Goal: Task Accomplishment & Management: Use online tool/utility

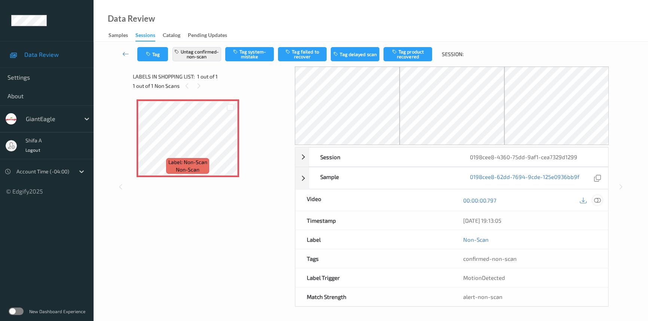
click at [596, 200] on icon at bounding box center [597, 200] width 7 height 7
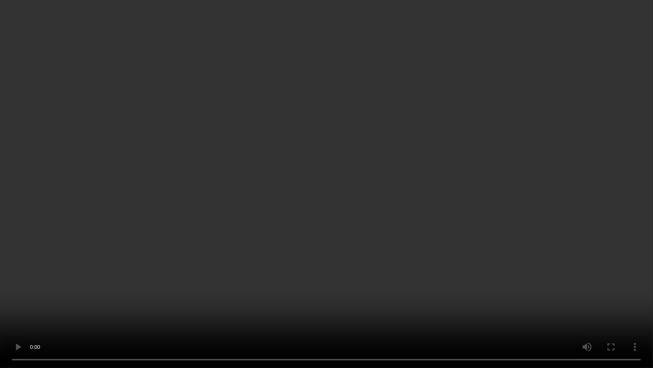
click at [488, 205] on video at bounding box center [326, 184] width 653 height 368
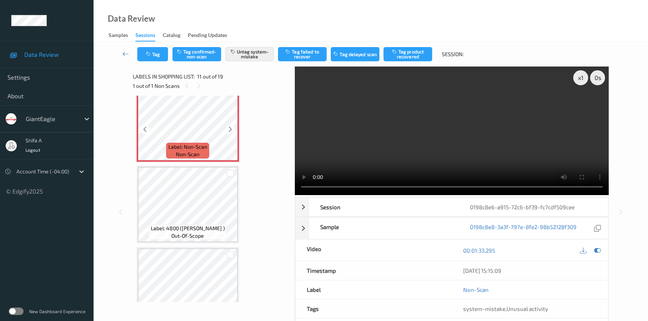
scroll to position [838, 0]
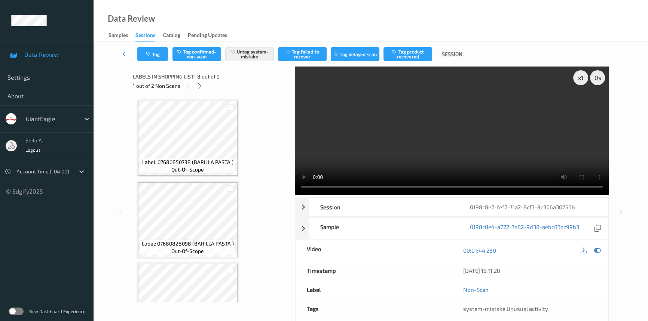
scroll to position [491, 0]
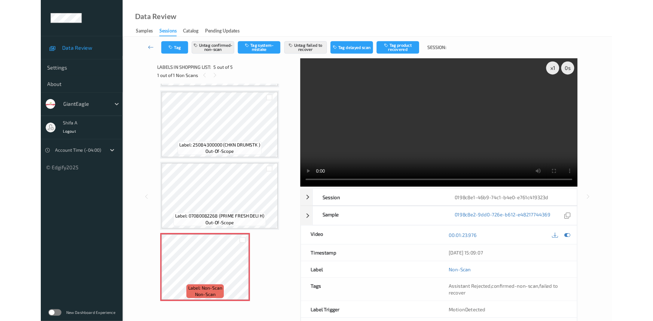
scroll to position [158, 0]
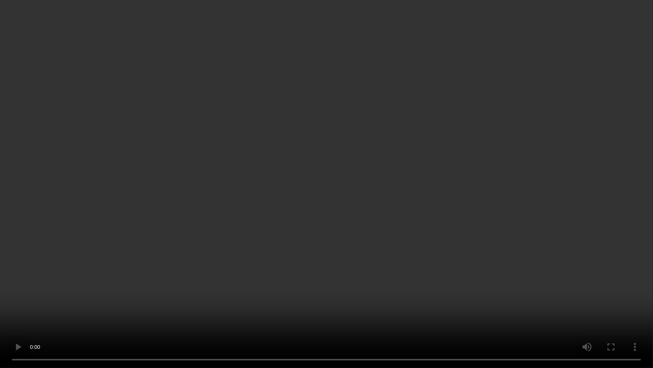
click at [429, 288] on video at bounding box center [326, 184] width 653 height 368
click at [492, 309] on video at bounding box center [326, 184] width 653 height 368
click at [492, 308] on video at bounding box center [326, 184] width 653 height 368
click at [504, 321] on video at bounding box center [326, 184] width 653 height 368
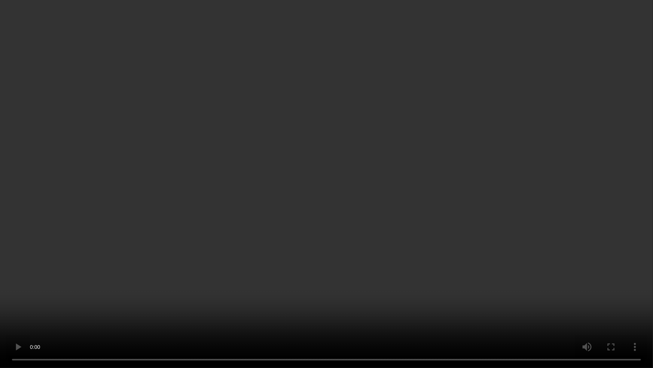
click at [480, 234] on video at bounding box center [326, 184] width 653 height 368
click at [575, 283] on video at bounding box center [326, 184] width 653 height 368
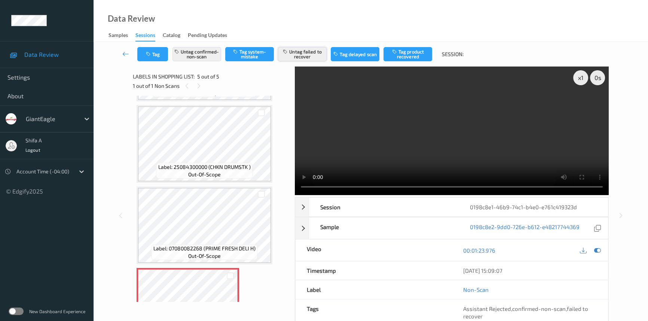
click at [299, 55] on button "Untag failed to recover" at bounding box center [302, 54] width 49 height 14
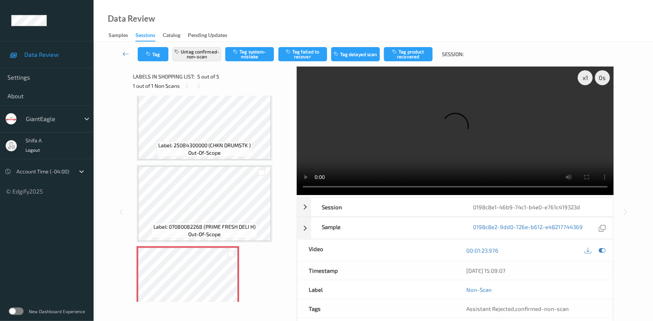
scroll to position [204, 0]
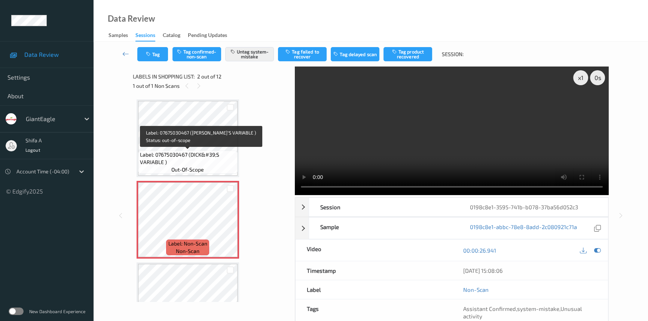
click at [210, 152] on span "Label: 07675030467 (DICK&#39;S VARIABLE )" at bounding box center [188, 158] width 96 height 15
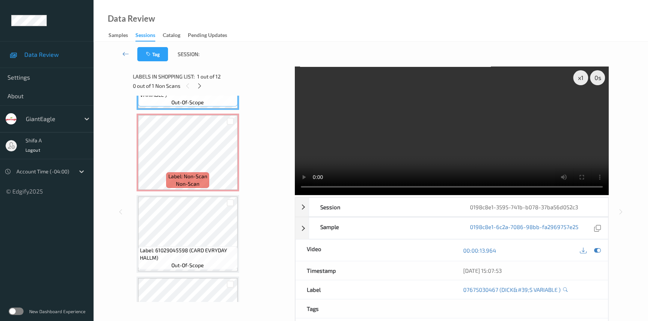
scroll to position [68, 0]
click at [230, 154] on div at bounding box center [230, 158] width 9 height 9
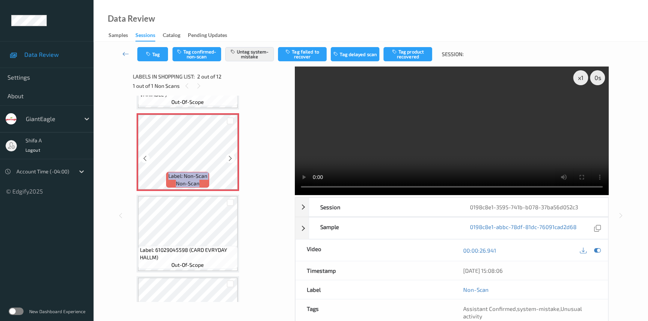
click at [230, 154] on div at bounding box center [230, 158] width 9 height 9
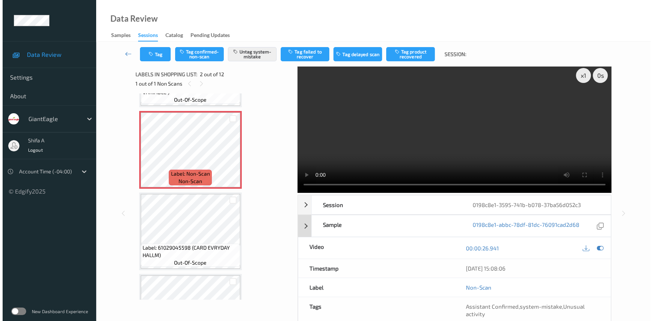
scroll to position [0, 0]
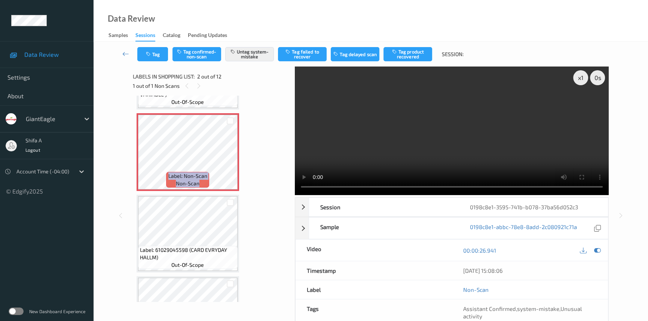
click at [509, 138] on video at bounding box center [452, 131] width 314 height 129
click at [165, 58] on button "Tag" at bounding box center [152, 54] width 31 height 14
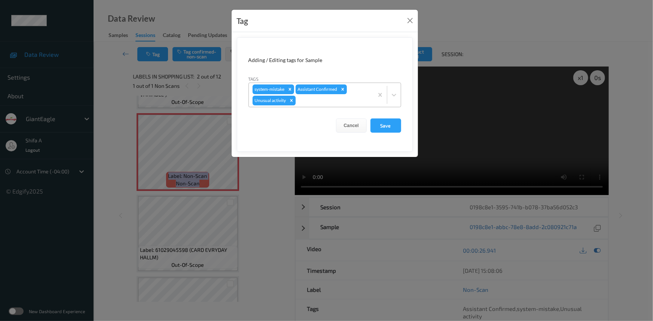
drag, startPoint x: 288, startPoint y: 101, endPoint x: 288, endPoint y: 91, distance: 9.7
click at [288, 101] on div "Remove Unusual activity" at bounding box center [291, 101] width 8 height 10
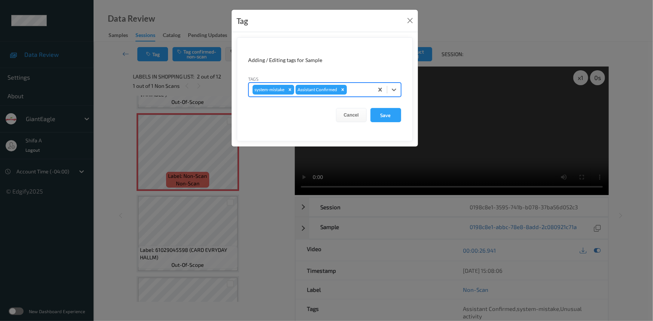
click at [288, 89] on icon "Remove system-mistake" at bounding box center [289, 89] width 5 height 5
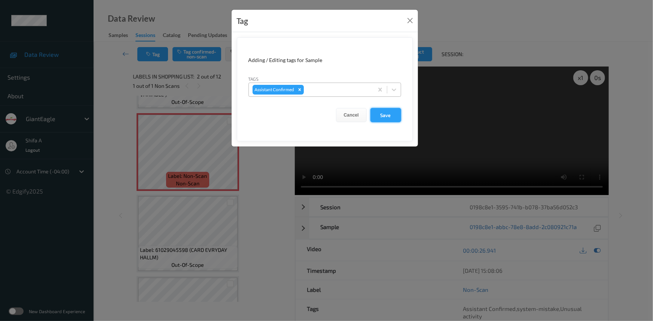
click at [389, 114] on button "Save" at bounding box center [386, 115] width 31 height 14
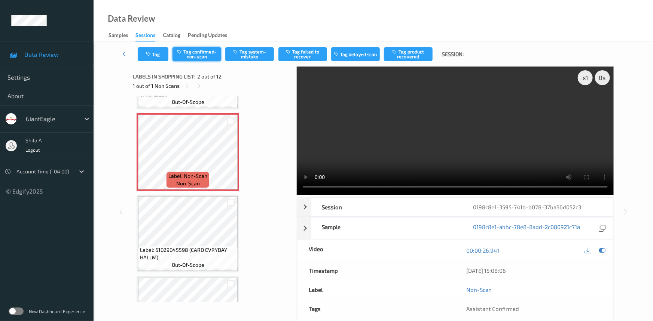
click at [210, 57] on button "Tag confirmed-non-scan" at bounding box center [197, 54] width 49 height 14
click at [415, 55] on button "Tag product recovered" at bounding box center [408, 54] width 49 height 14
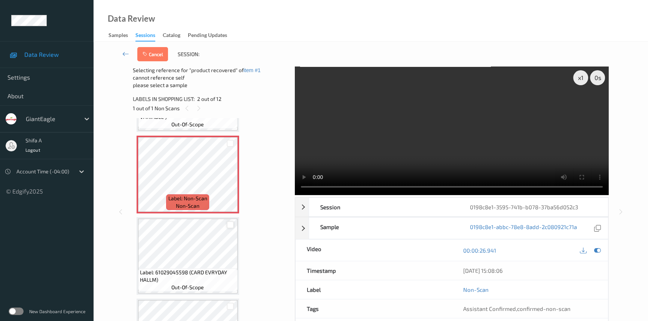
click at [227, 222] on div at bounding box center [230, 225] width 7 height 7
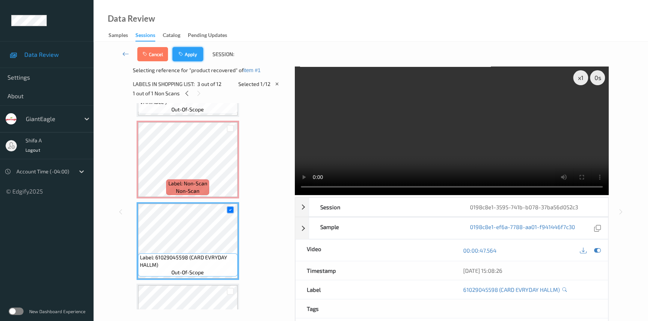
click at [197, 50] on button "Apply" at bounding box center [188, 54] width 31 height 14
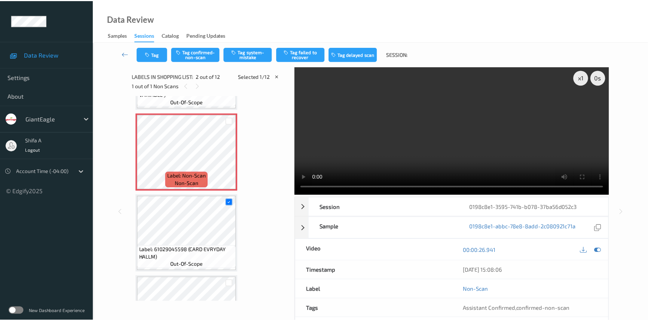
scroll to position [4, 0]
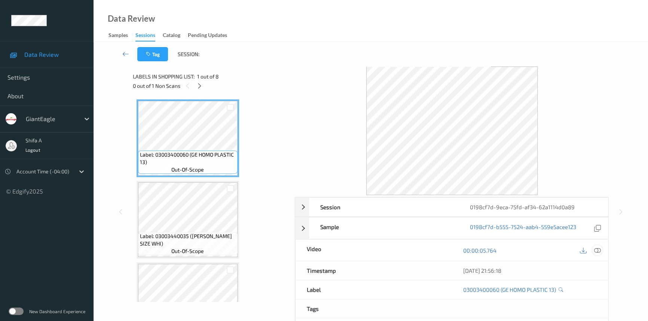
click at [594, 249] on icon at bounding box center [597, 250] width 7 height 7
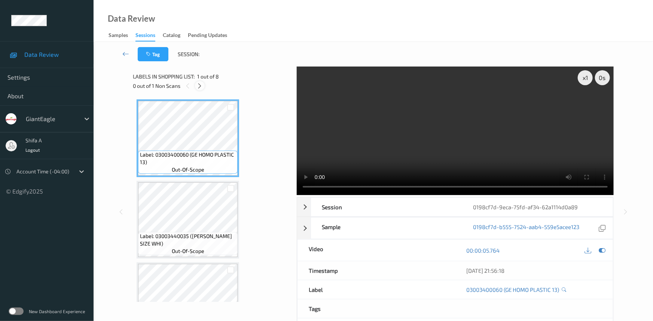
click at [202, 87] on icon at bounding box center [200, 86] width 6 height 7
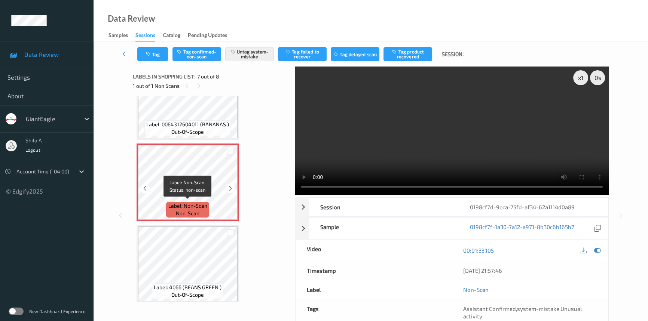
scroll to position [448, 0]
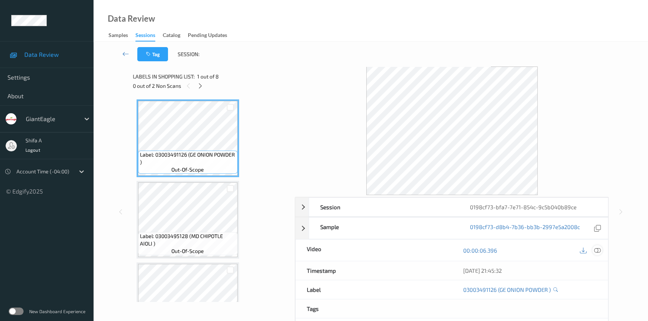
click at [600, 251] on icon at bounding box center [597, 250] width 7 height 7
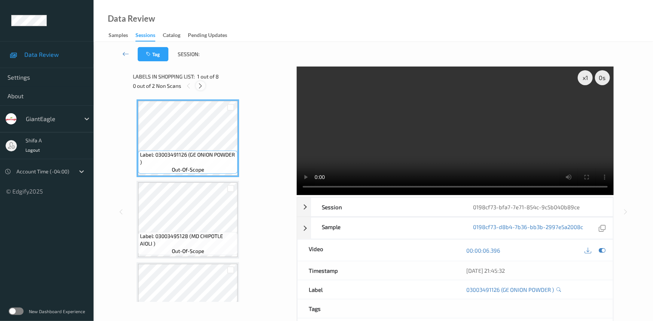
click at [202, 84] on icon at bounding box center [201, 86] width 6 height 7
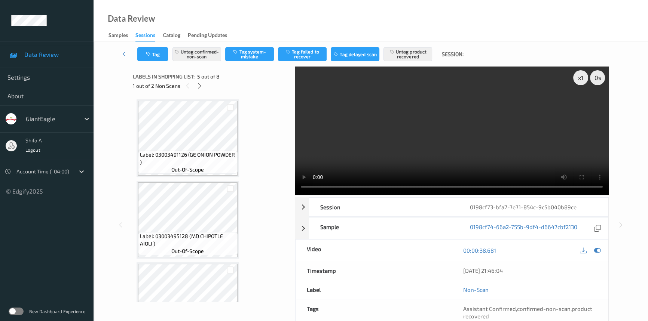
scroll to position [247, 0]
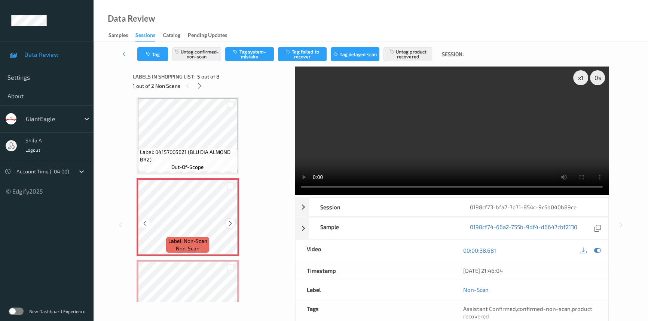
click at [231, 224] on icon at bounding box center [230, 223] width 6 height 7
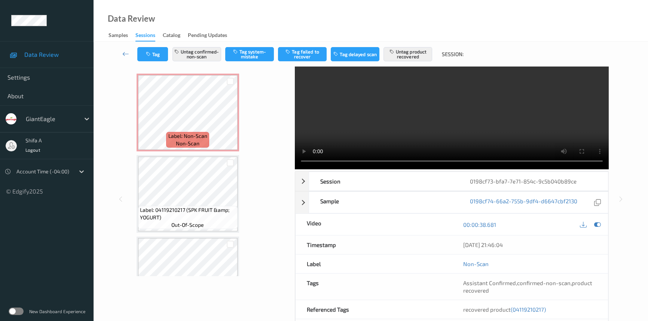
scroll to position [68, 0]
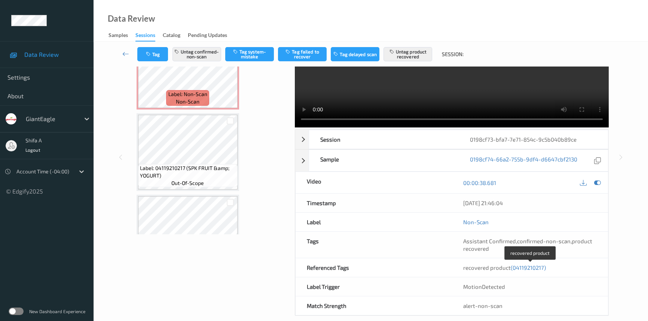
click at [527, 269] on span "(04119210217)" at bounding box center [528, 268] width 35 height 7
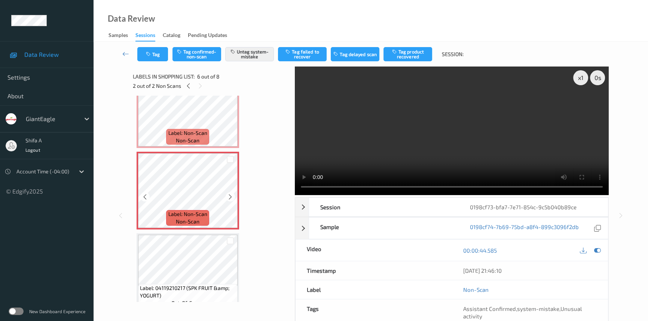
scroll to position [410, 0]
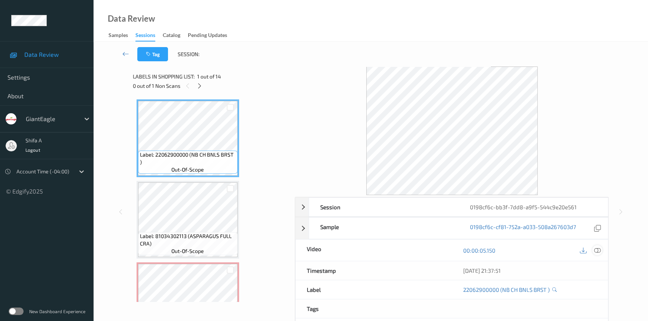
click at [598, 252] on icon at bounding box center [597, 250] width 7 height 7
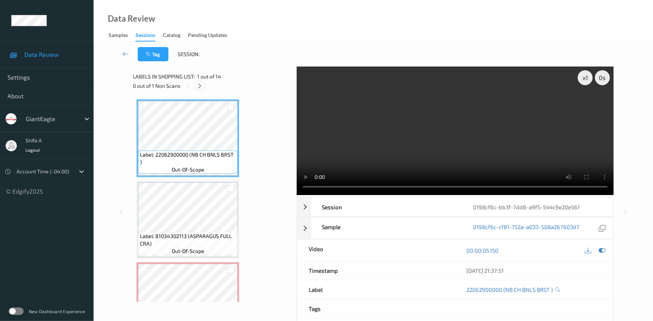
click at [198, 82] on div at bounding box center [199, 85] width 9 height 9
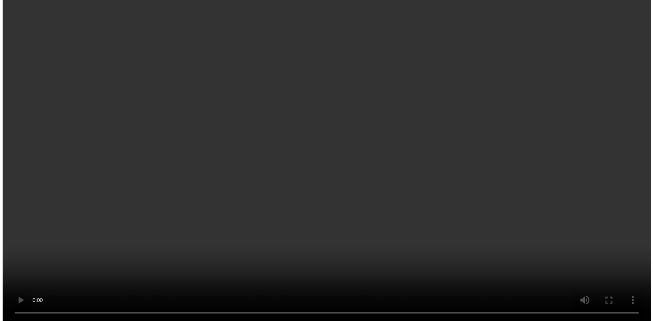
scroll to position [68, 0]
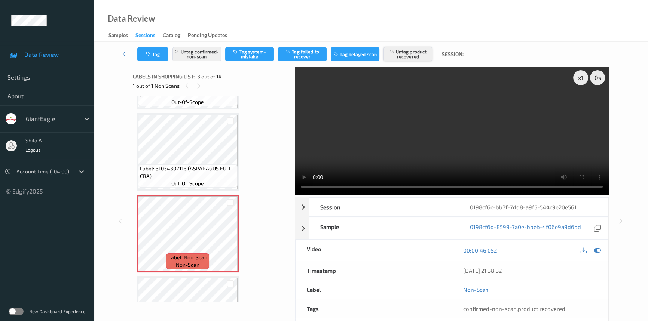
click at [415, 58] on button "Untag product recovered" at bounding box center [408, 54] width 49 height 14
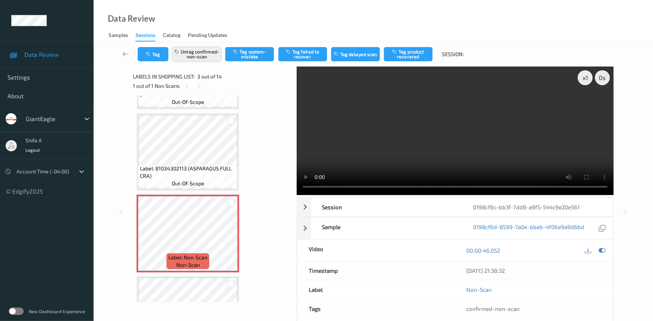
click at [209, 57] on button "Untag confirmed-non-scan" at bounding box center [197, 54] width 49 height 14
click at [261, 54] on button "Tag system-mistake" at bounding box center [249, 54] width 49 height 14
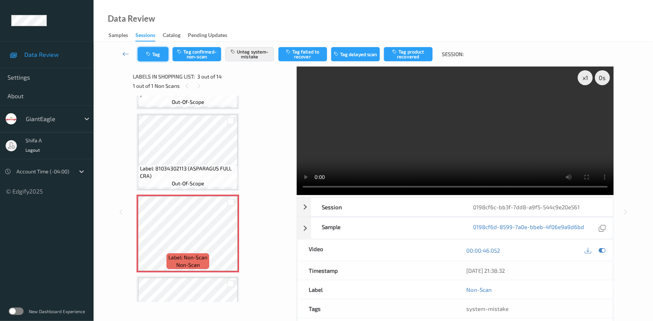
click at [157, 55] on button "Tag" at bounding box center [153, 54] width 31 height 14
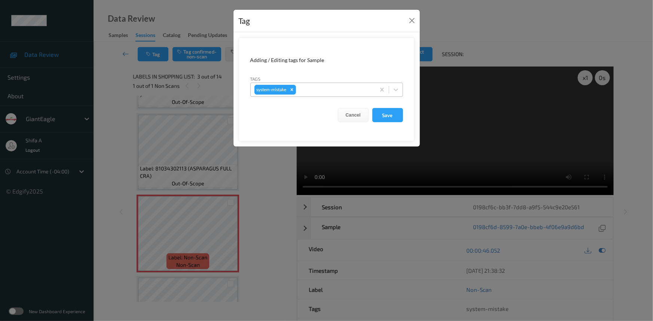
click at [314, 94] on div "system-mistake" at bounding box center [313, 89] width 125 height 13
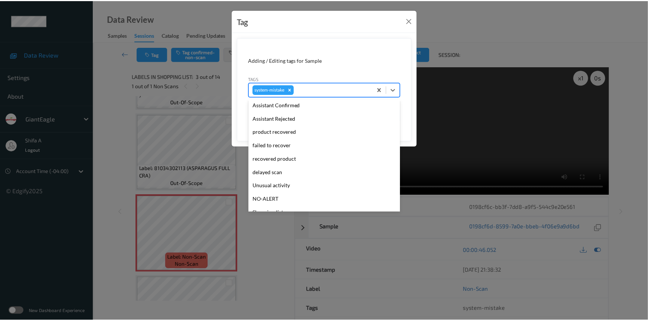
scroll to position [79, 0]
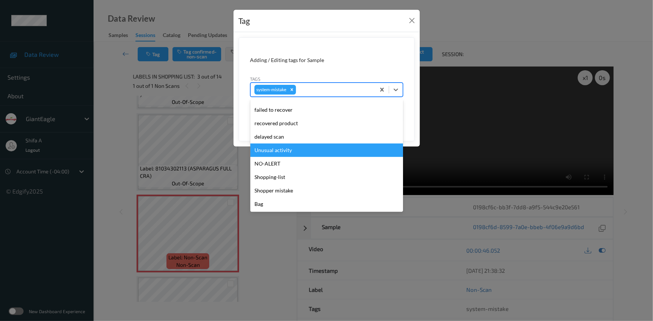
click at [292, 149] on div "Unusual activity" at bounding box center [326, 150] width 153 height 13
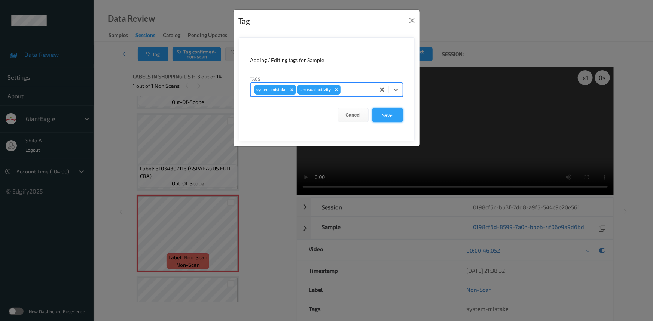
click at [386, 117] on button "Save" at bounding box center [387, 115] width 31 height 14
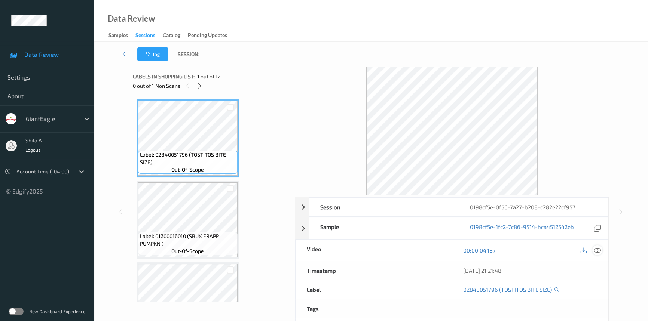
click at [597, 249] on icon at bounding box center [597, 250] width 7 height 7
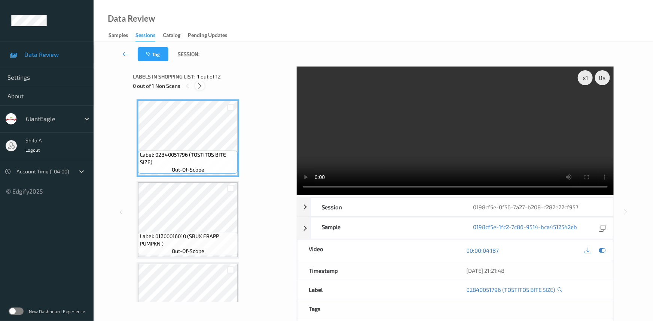
click at [195, 86] on div at bounding box center [199, 85] width 9 height 9
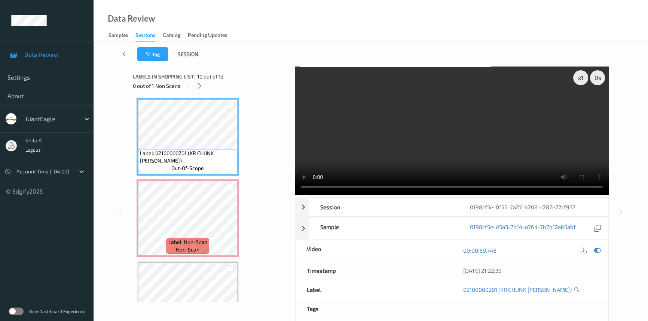
scroll to position [727, 0]
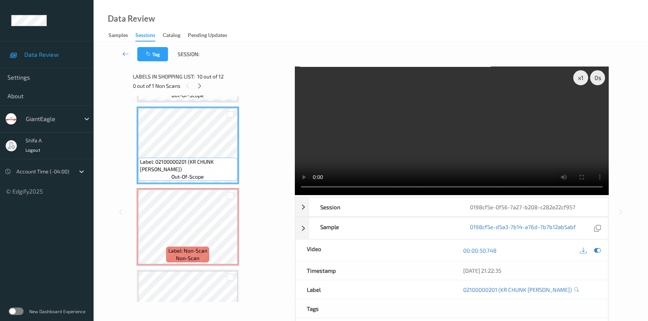
click at [561, 165] on video at bounding box center [452, 131] width 314 height 129
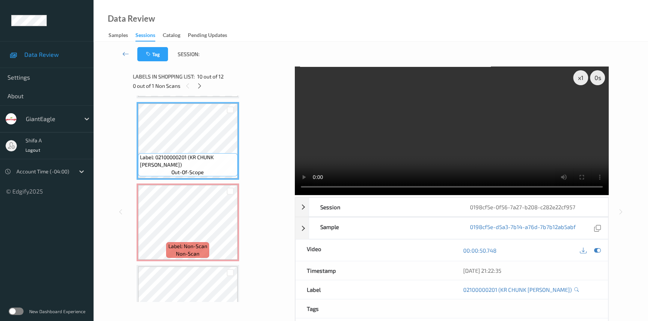
scroll to position [749, 0]
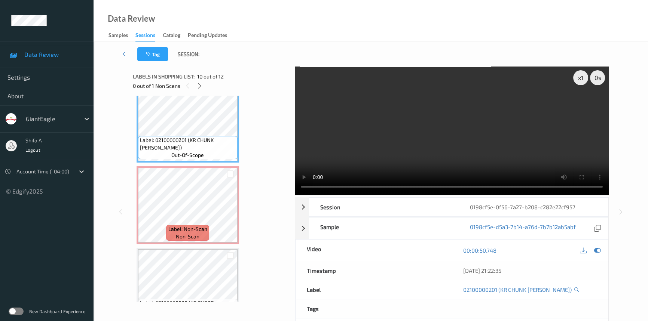
click at [485, 138] on video at bounding box center [452, 131] width 314 height 129
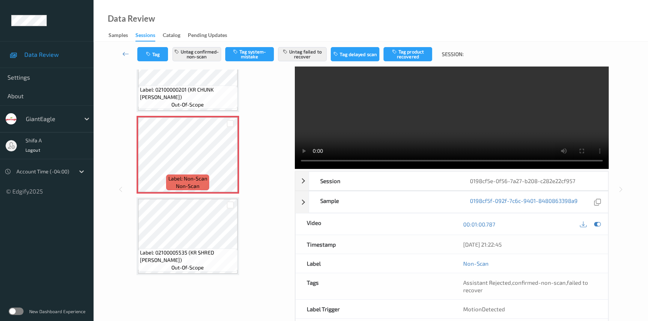
scroll to position [0, 0]
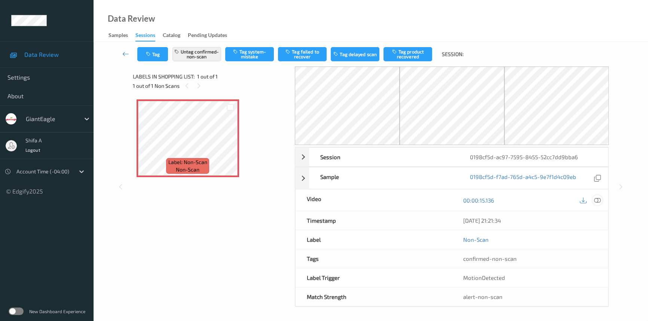
click at [598, 198] on icon at bounding box center [597, 200] width 7 height 7
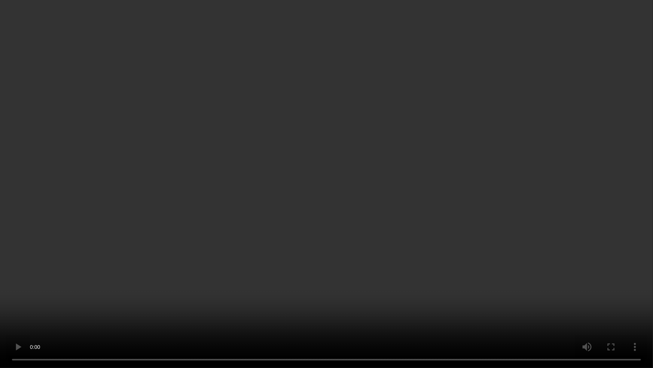
click at [321, 321] on video at bounding box center [326, 184] width 653 height 368
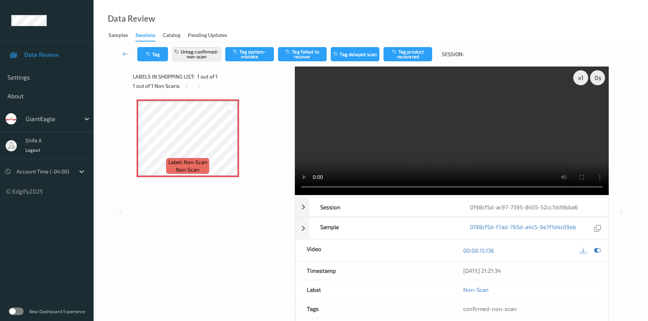
click at [492, 132] on video at bounding box center [452, 131] width 314 height 129
click at [229, 146] on icon at bounding box center [230, 144] width 6 height 7
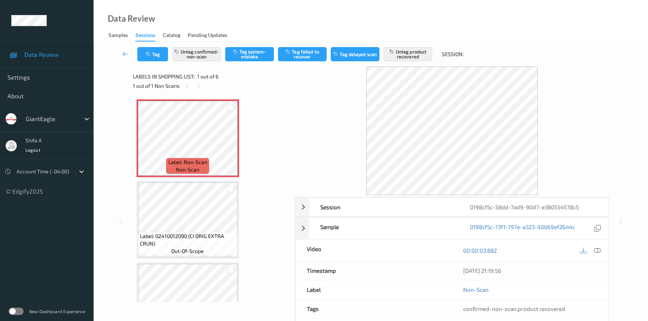
click at [599, 249] on icon at bounding box center [597, 250] width 7 height 7
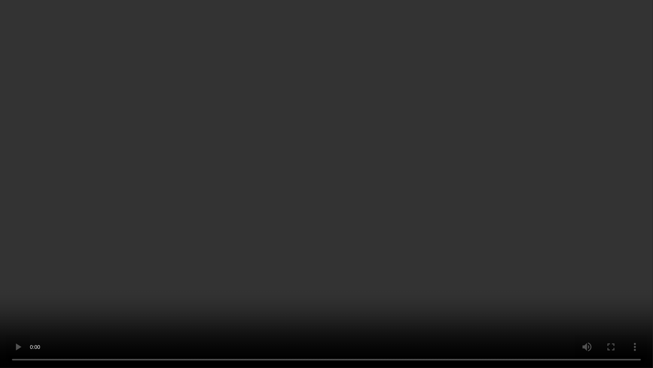
click at [524, 214] on video at bounding box center [326, 184] width 653 height 368
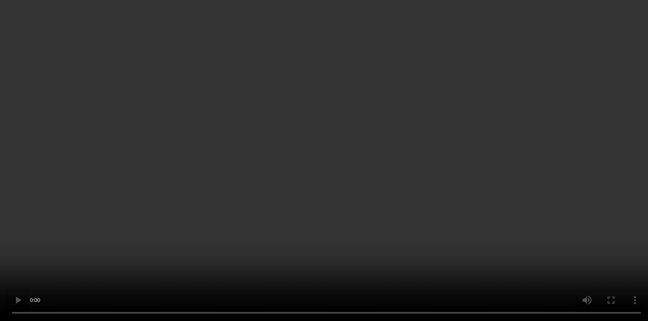
scroll to position [68, 0]
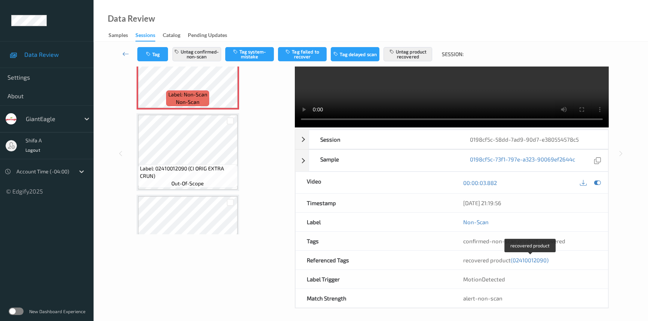
click at [521, 259] on span "(02410012090)" at bounding box center [530, 260] width 38 height 7
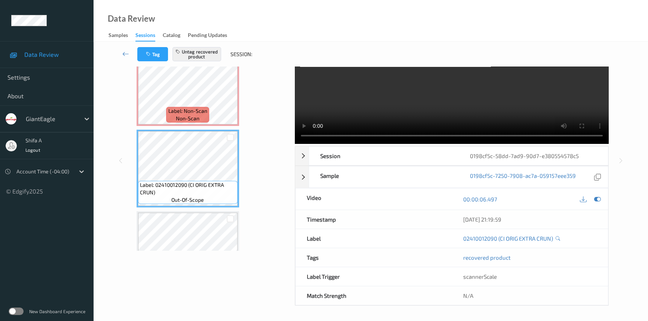
scroll to position [51, 0]
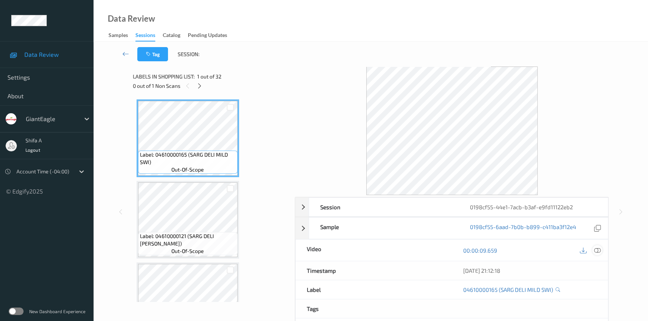
click at [601, 249] on div at bounding box center [597, 251] width 10 height 10
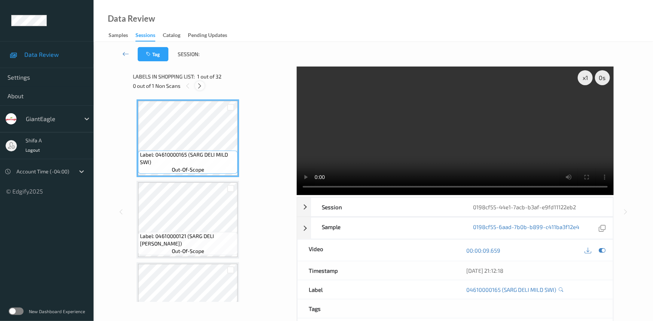
click at [202, 85] on icon at bounding box center [200, 86] width 6 height 7
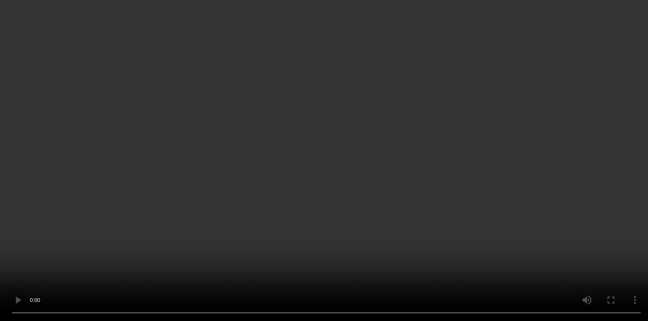
scroll to position [68, 0]
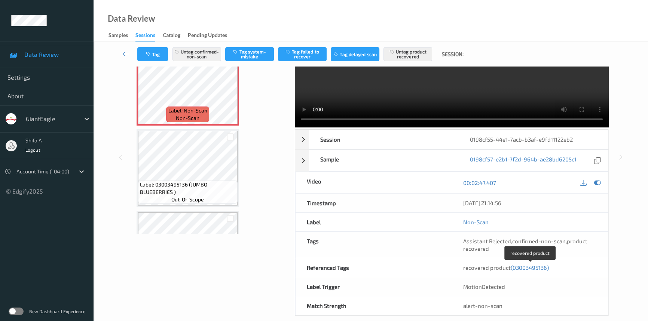
click at [529, 265] on span "(03003495136)" at bounding box center [530, 268] width 38 height 7
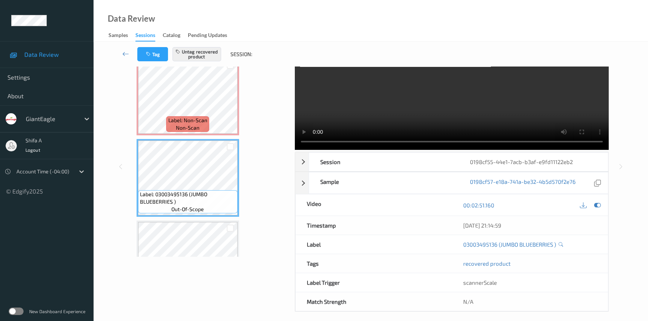
scroll to position [0, 0]
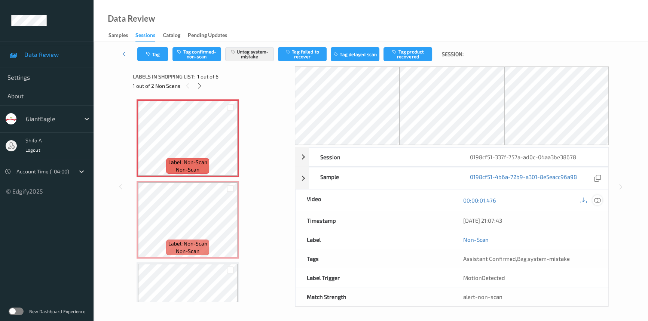
click at [598, 199] on icon at bounding box center [597, 200] width 7 height 7
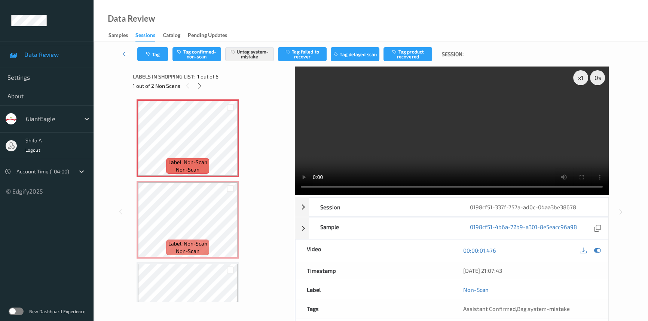
click at [501, 144] on video at bounding box center [452, 131] width 314 height 129
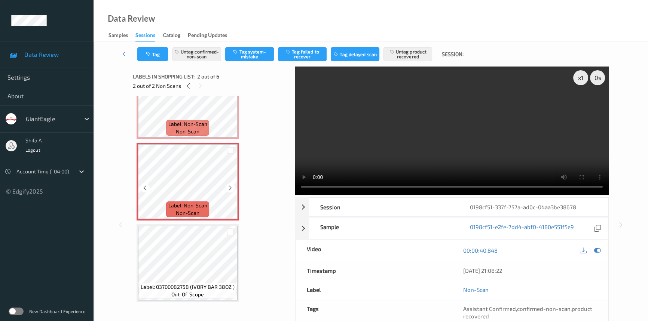
scroll to position [102, 0]
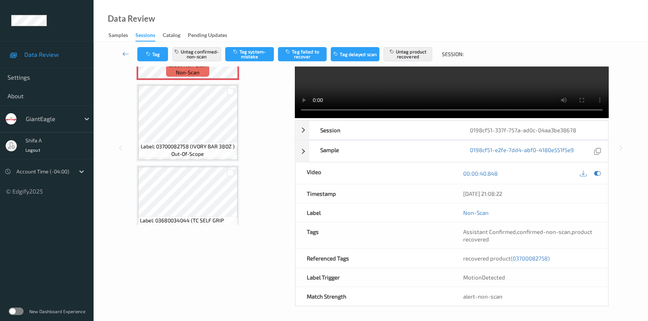
click at [526, 260] on span "(03700082758)" at bounding box center [530, 258] width 39 height 7
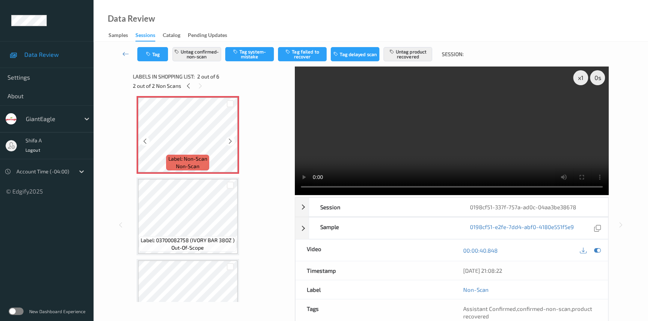
scroll to position [0, 0]
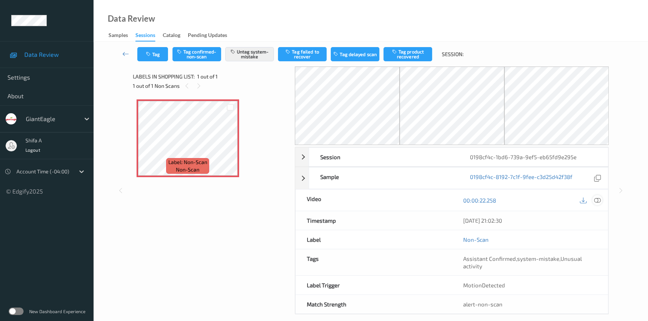
click at [600, 200] on icon at bounding box center [597, 200] width 7 height 7
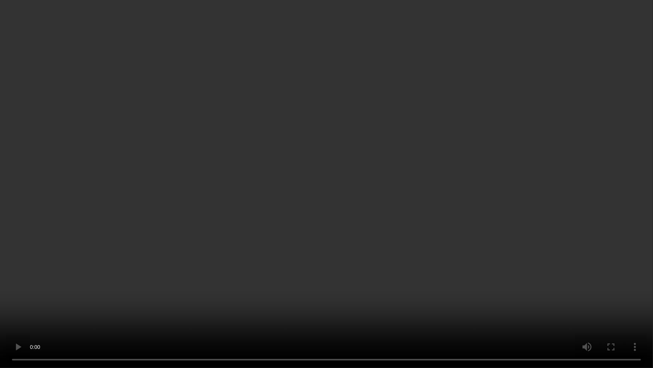
click at [507, 186] on video at bounding box center [326, 184] width 653 height 368
click at [514, 185] on video at bounding box center [326, 184] width 653 height 368
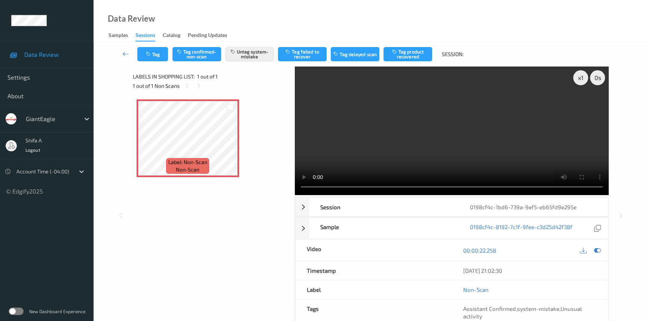
click at [432, 131] on video at bounding box center [452, 131] width 314 height 129
click at [155, 51] on button "Tag" at bounding box center [152, 54] width 31 height 14
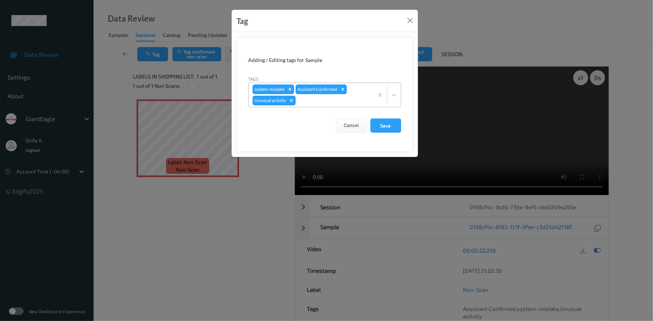
click at [292, 103] on icon "Remove Unusual activity" at bounding box center [291, 100] width 5 height 5
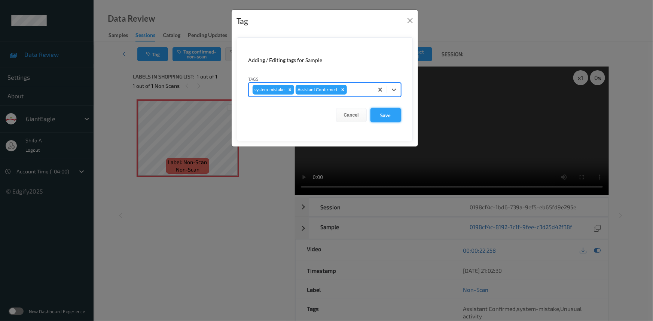
click at [382, 116] on button "Save" at bounding box center [386, 115] width 31 height 14
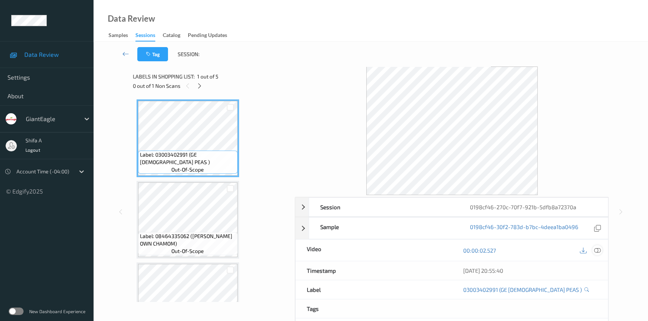
click at [598, 249] on icon at bounding box center [597, 250] width 7 height 7
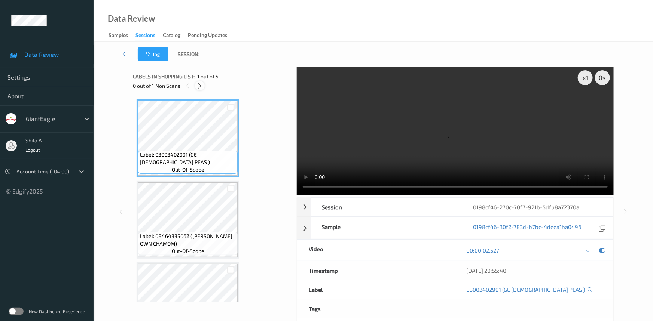
drag, startPoint x: 199, startPoint y: 83, endPoint x: 237, endPoint y: 67, distance: 40.7
click at [199, 83] on icon at bounding box center [200, 86] width 6 height 7
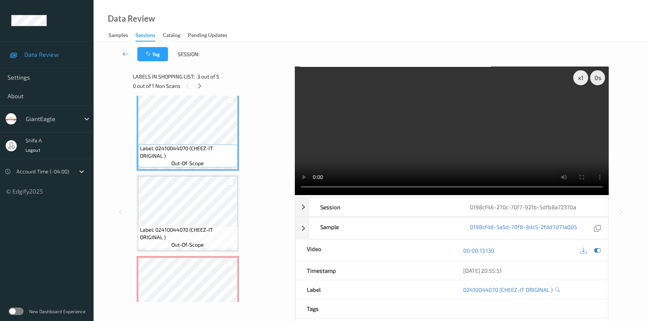
scroll to position [158, 0]
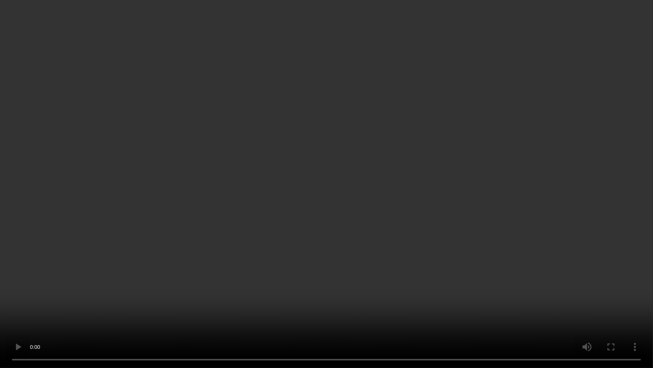
click at [374, 224] on video at bounding box center [326, 184] width 653 height 368
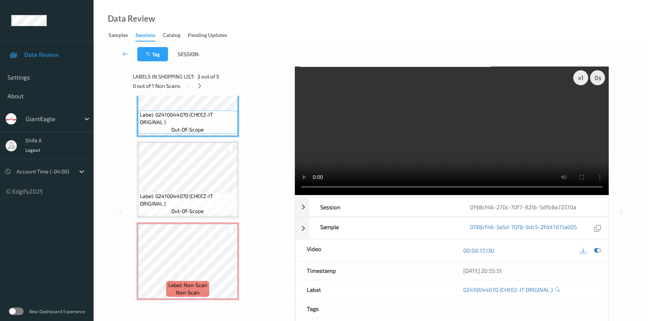
scroll to position [204, 0]
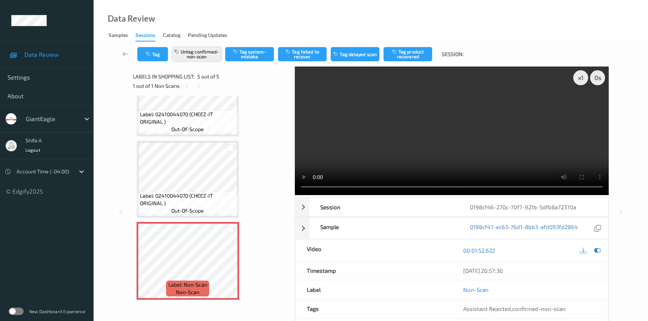
click at [200, 56] on button "Untag confirmed-non-scan" at bounding box center [197, 54] width 49 height 14
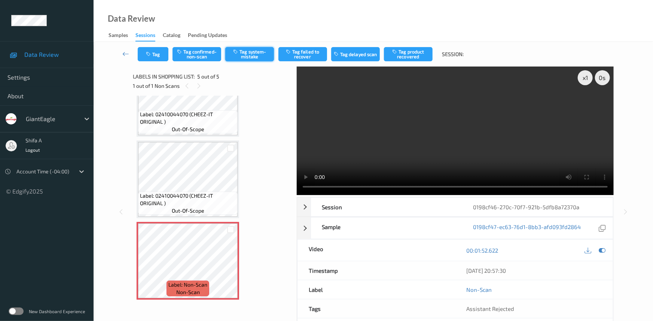
click at [260, 58] on button "Tag system-mistake" at bounding box center [249, 54] width 49 height 14
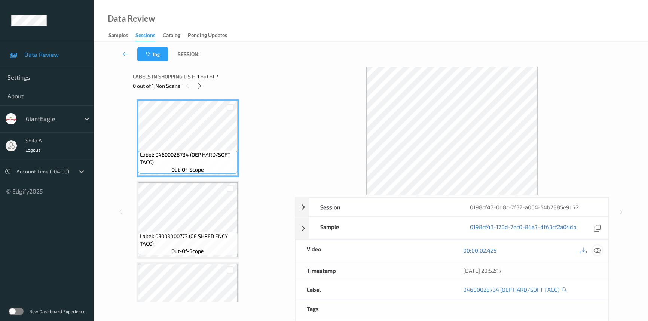
click at [597, 252] on icon at bounding box center [597, 250] width 7 height 7
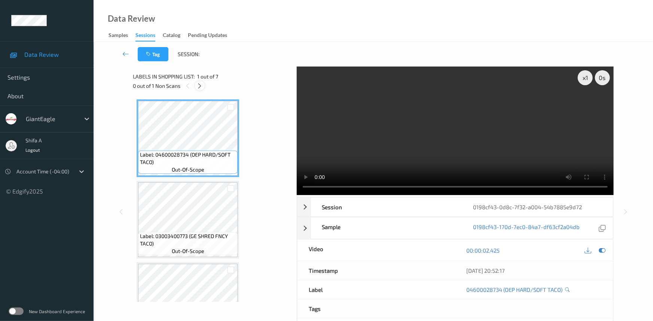
click at [198, 87] on icon at bounding box center [200, 86] width 6 height 7
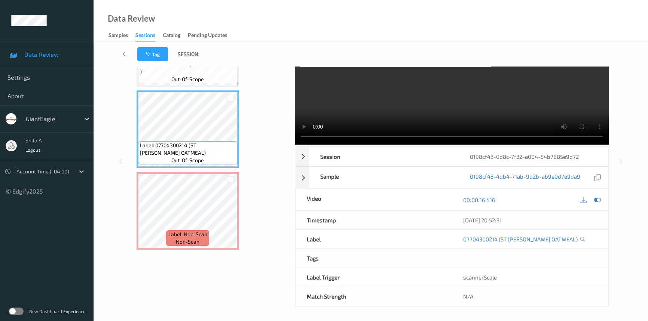
scroll to position [16, 0]
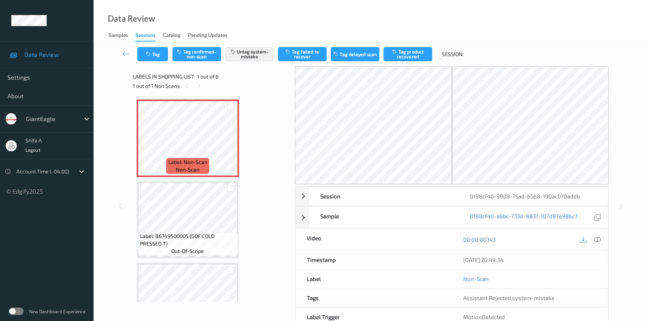
click at [596, 240] on icon at bounding box center [597, 240] width 7 height 7
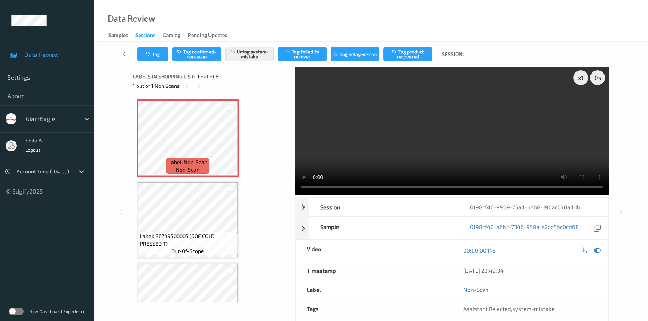
click at [484, 102] on video at bounding box center [452, 131] width 314 height 129
click at [155, 58] on button "Tag" at bounding box center [152, 54] width 31 height 14
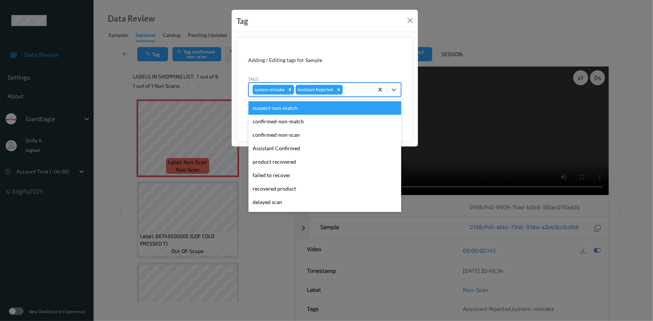
click at [356, 89] on div at bounding box center [356, 89] width 25 height 9
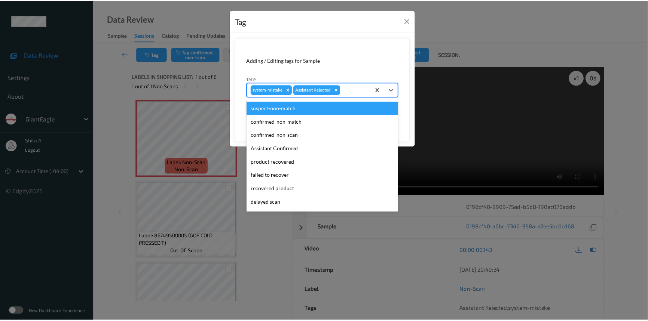
scroll to position [66, 0]
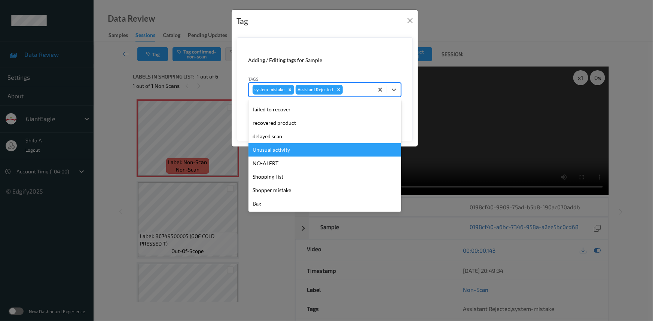
click at [302, 147] on div "Unusual activity" at bounding box center [325, 149] width 153 height 13
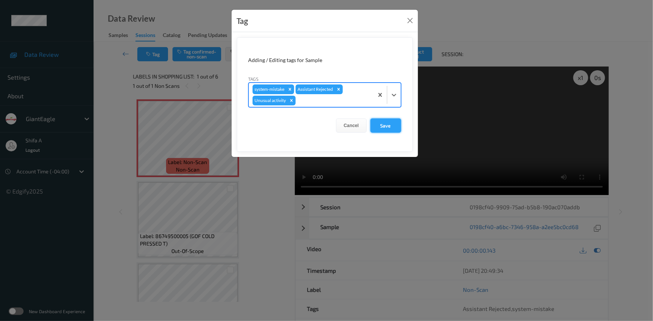
click at [387, 125] on button "Save" at bounding box center [386, 126] width 31 height 14
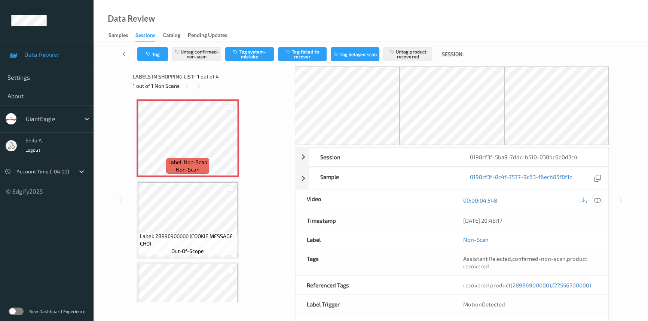
click at [600, 201] on icon at bounding box center [597, 200] width 7 height 7
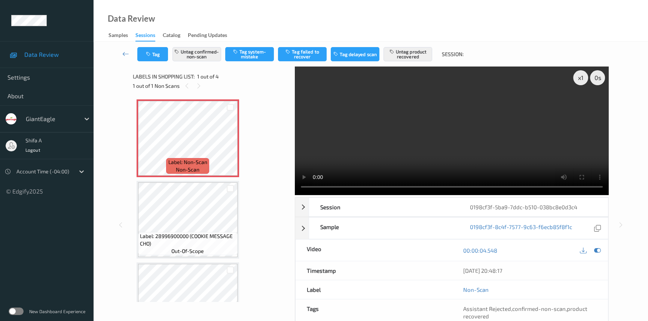
click at [479, 132] on video at bounding box center [452, 131] width 314 height 129
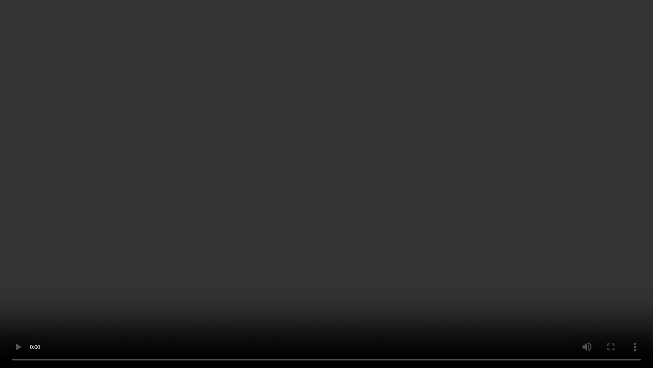
click at [448, 185] on video at bounding box center [326, 184] width 653 height 368
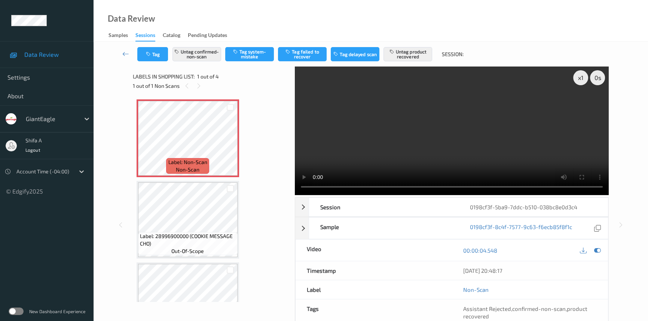
click at [498, 158] on video at bounding box center [452, 131] width 314 height 129
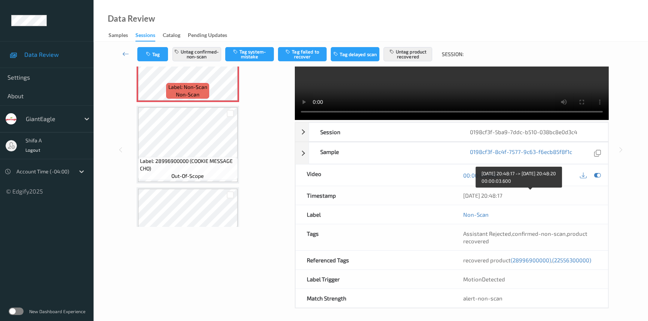
scroll to position [77, 0]
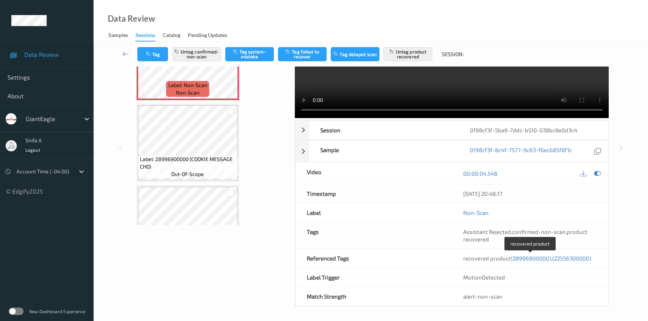
click at [538, 258] on span "(28996900000)" at bounding box center [531, 258] width 40 height 7
click at [580, 256] on span "(22556300000)" at bounding box center [571, 258] width 39 height 7
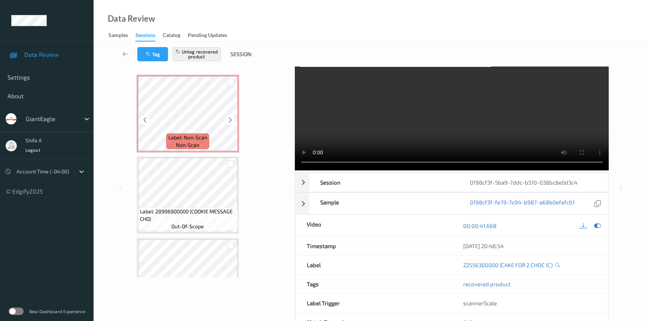
scroll to position [0, 0]
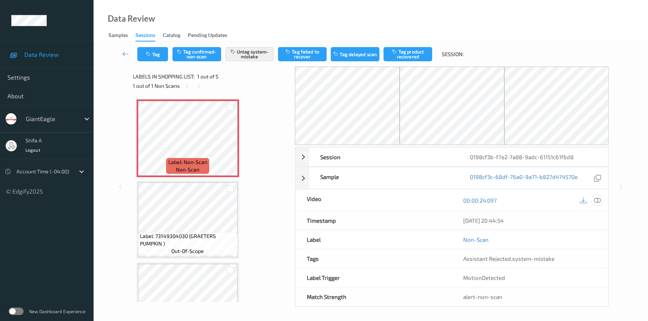
click at [597, 201] on icon at bounding box center [597, 200] width 7 height 7
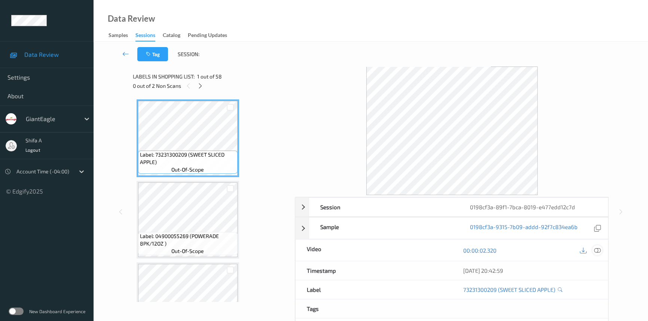
click at [599, 248] on icon at bounding box center [597, 250] width 7 height 7
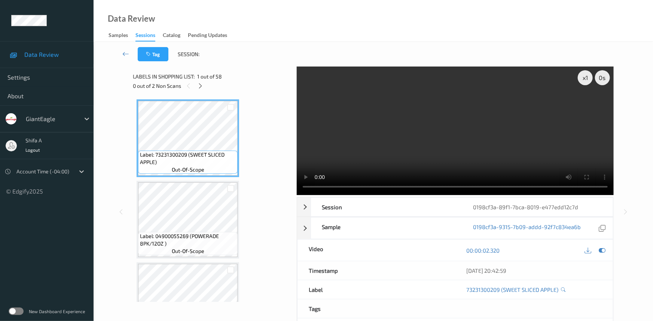
drag, startPoint x: 201, startPoint y: 83, endPoint x: 275, endPoint y: 57, distance: 78.7
click at [201, 84] on icon at bounding box center [201, 86] width 6 height 7
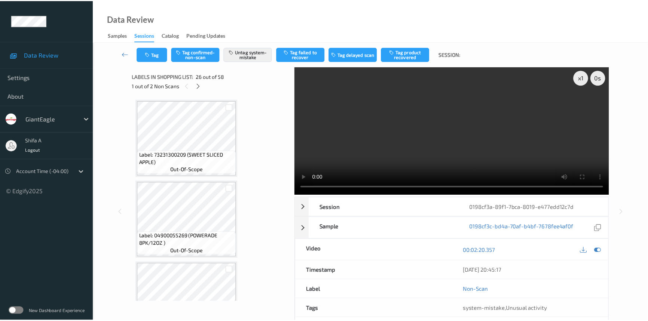
scroll to position [1955, 0]
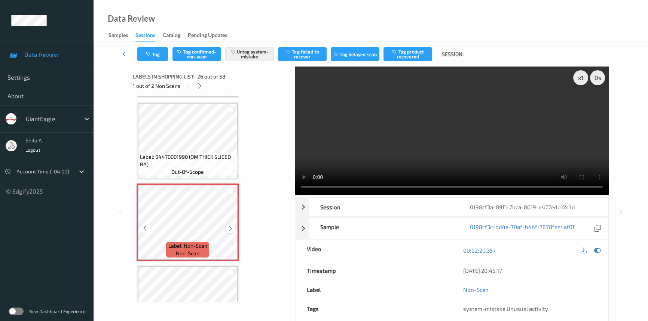
click at [229, 225] on icon at bounding box center [230, 228] width 6 height 7
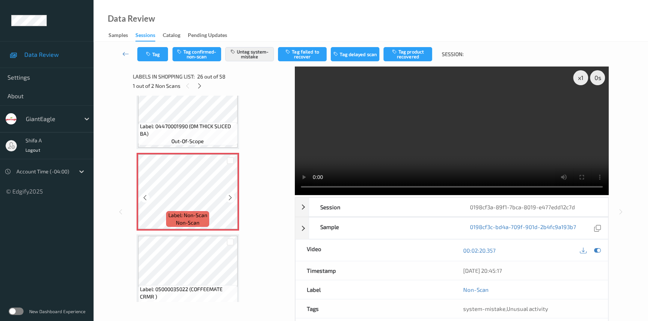
scroll to position [2023, 0]
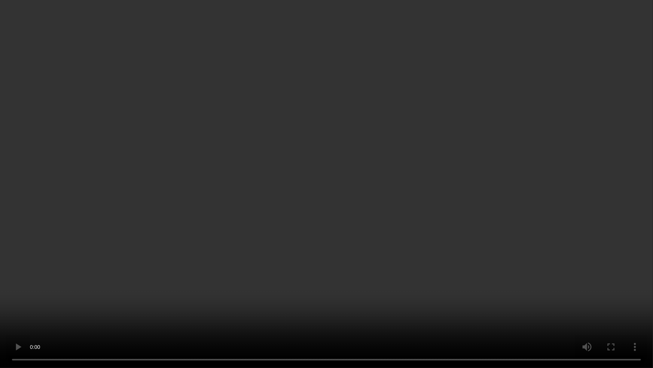
click at [434, 214] on video at bounding box center [326, 184] width 653 height 368
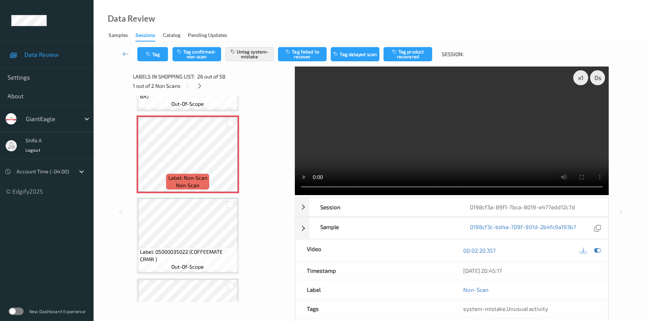
click at [470, 144] on video at bounding box center [452, 131] width 314 height 129
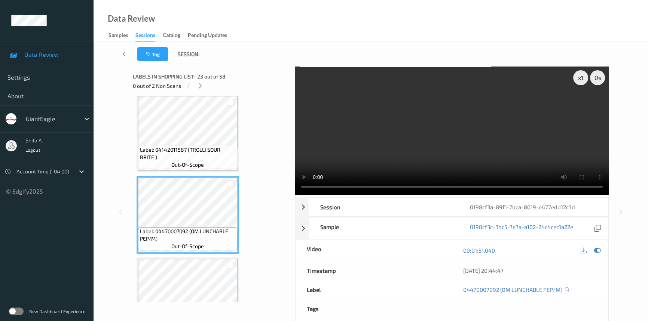
scroll to position [1717, 0]
click at [192, 148] on span "Label: 04142011587 (TROLLI SOUR BRITE )" at bounding box center [188, 154] width 96 height 15
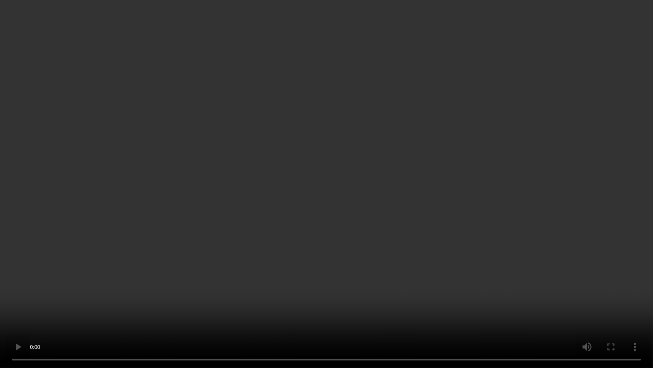
click at [364, 257] on video at bounding box center [326, 184] width 653 height 368
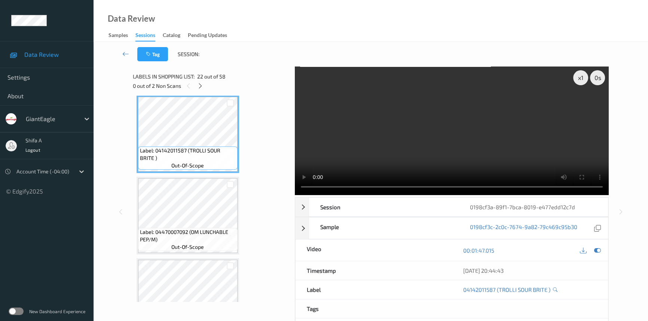
drag, startPoint x: 504, startPoint y: 145, endPoint x: 296, endPoint y: 172, distance: 209.1
click at [503, 144] on video at bounding box center [452, 131] width 314 height 129
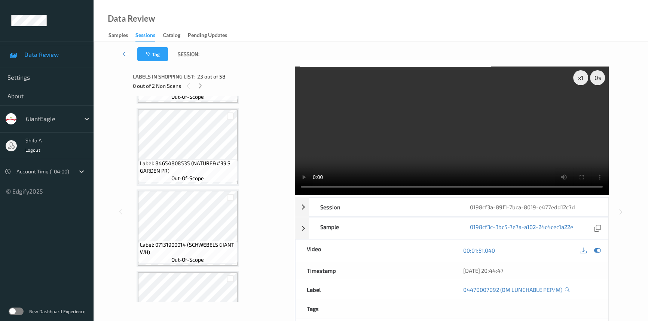
scroll to position [2023, 0]
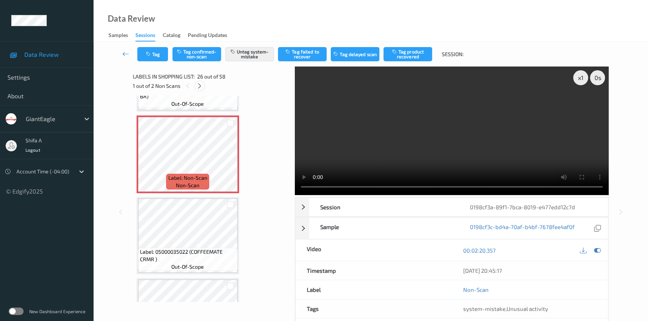
click at [202, 86] on icon at bounding box center [199, 86] width 6 height 7
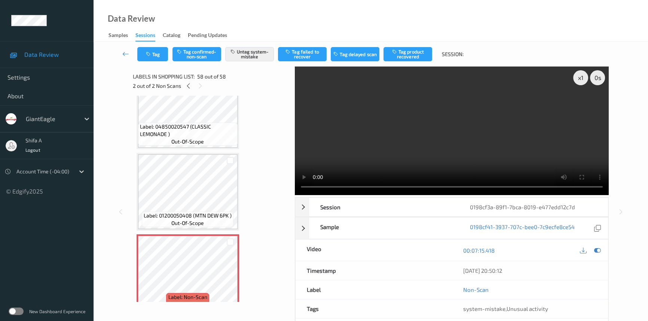
scroll to position [4467, 0]
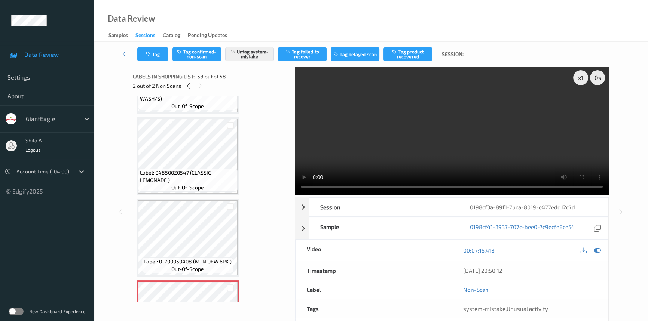
click at [496, 134] on video at bounding box center [452, 131] width 314 height 129
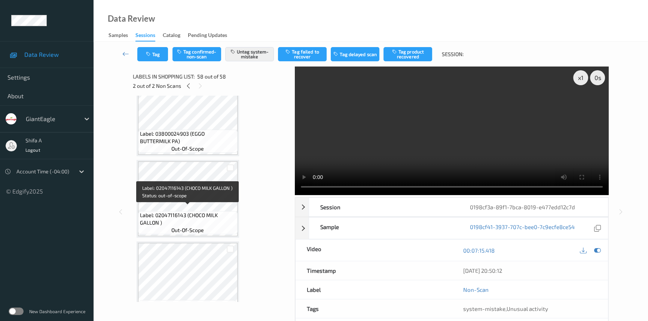
scroll to position [3684, 0]
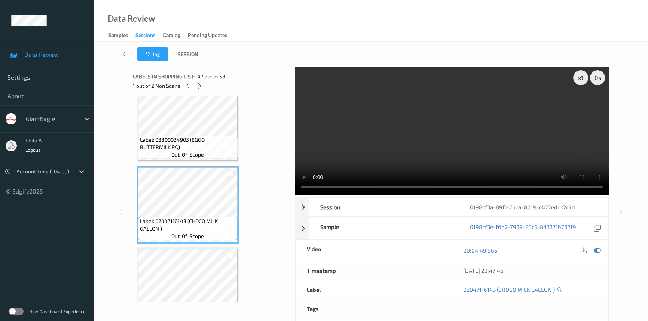
click at [417, 149] on video at bounding box center [452, 131] width 314 height 129
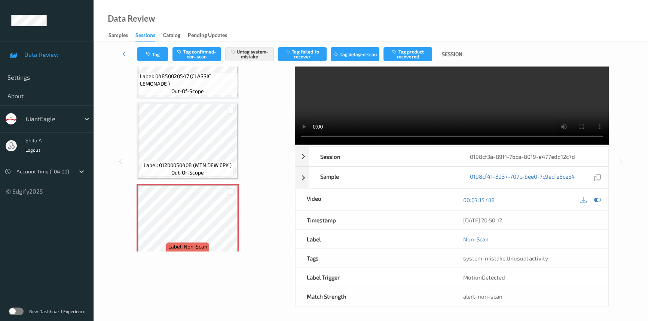
scroll to position [0, 0]
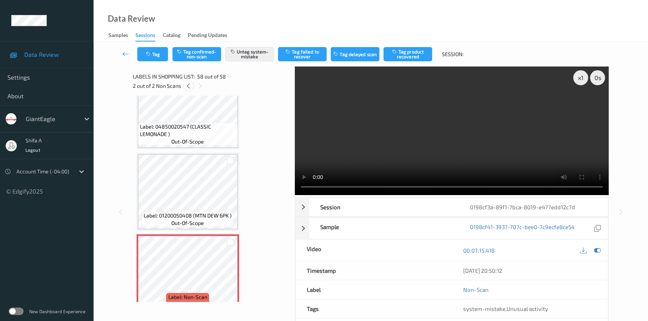
click at [190, 88] on icon at bounding box center [188, 86] width 6 height 7
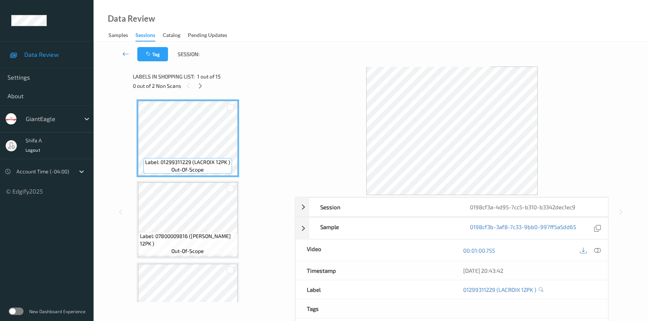
click at [598, 251] on icon at bounding box center [597, 250] width 7 height 7
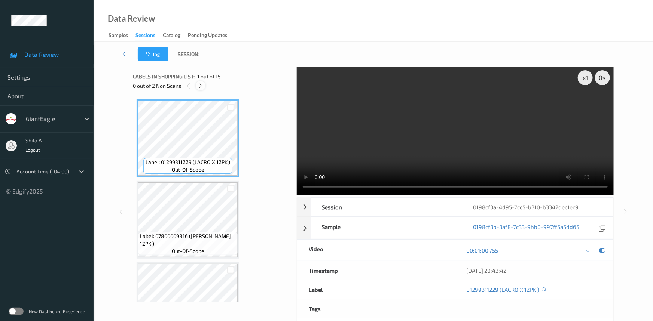
click at [204, 86] on icon at bounding box center [201, 86] width 6 height 7
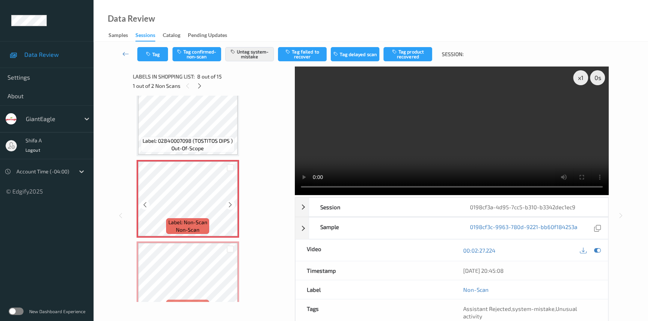
scroll to position [525, 0]
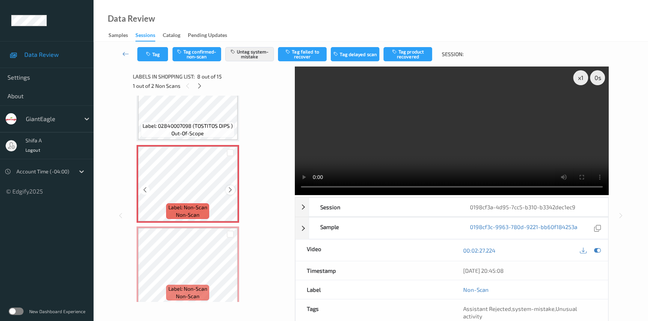
click at [228, 189] on icon at bounding box center [230, 190] width 6 height 7
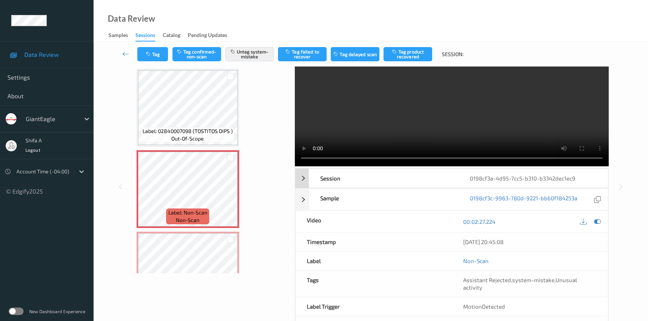
scroll to position [0, 0]
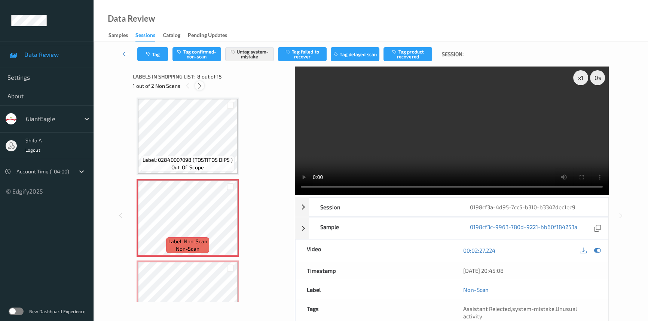
click at [200, 88] on icon at bounding box center [199, 86] width 6 height 7
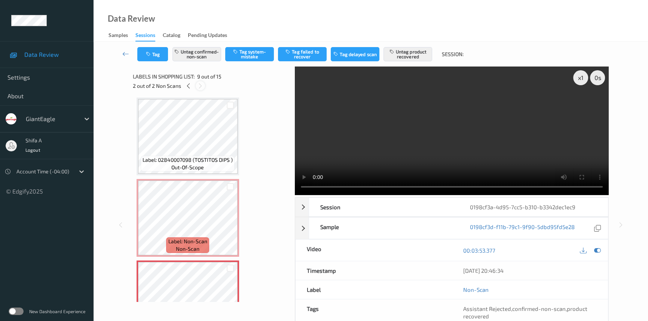
scroll to position [573, 0]
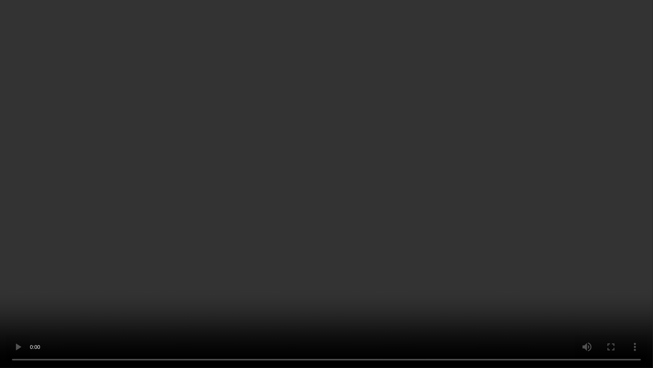
click at [404, 290] on video at bounding box center [326, 184] width 653 height 368
click at [350, 286] on video at bounding box center [326, 184] width 653 height 368
click at [434, 312] on video at bounding box center [326, 184] width 653 height 368
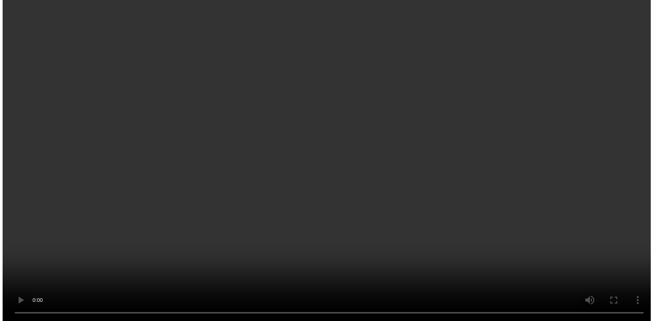
scroll to position [675, 0]
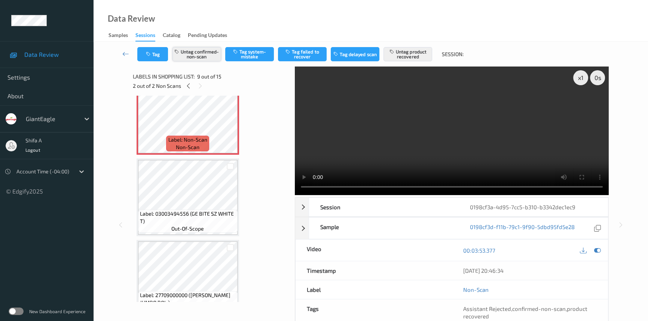
click at [203, 55] on button "Untag confirmed-non-scan" at bounding box center [197, 54] width 49 height 14
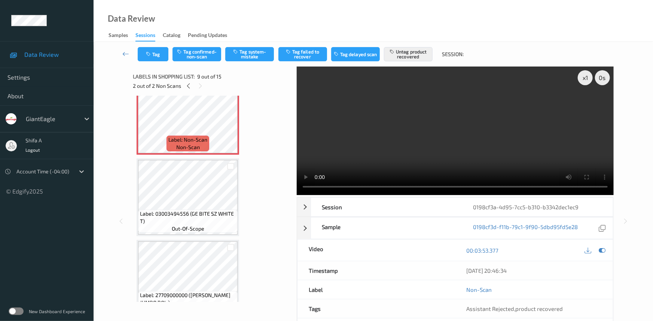
click at [419, 55] on button "Untag product recovered" at bounding box center [408, 54] width 49 height 14
click at [258, 56] on button "Tag system-mistake" at bounding box center [249, 54] width 49 height 14
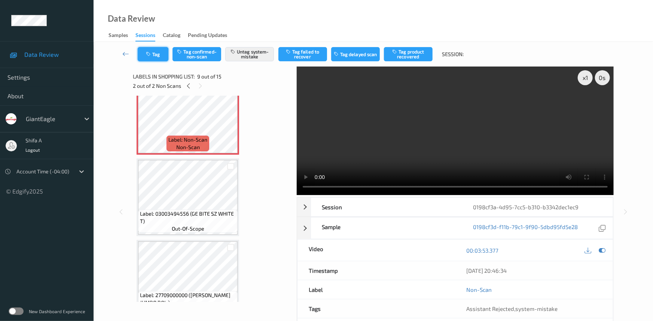
click at [153, 58] on button "Tag" at bounding box center [153, 54] width 31 height 14
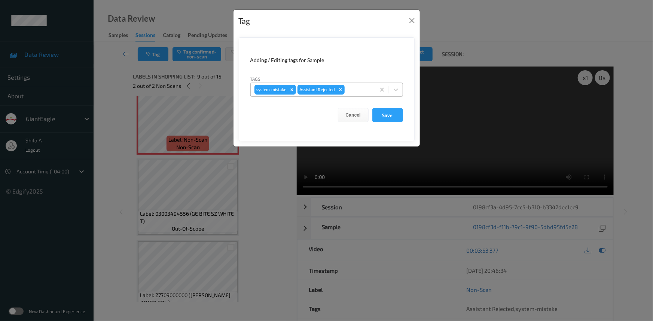
click at [350, 89] on div at bounding box center [358, 89] width 25 height 9
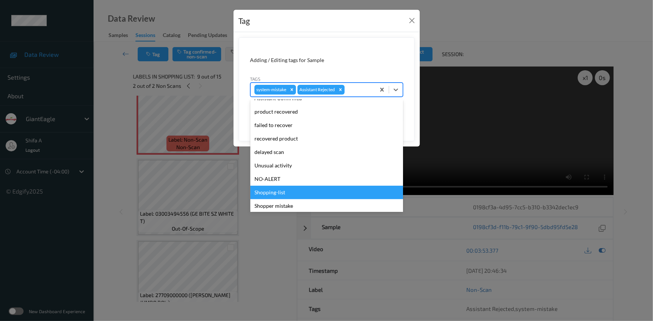
scroll to position [66, 0]
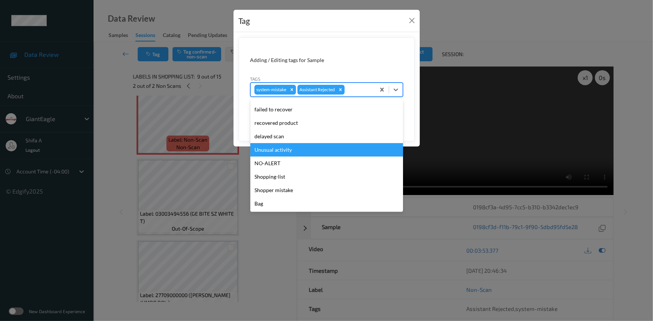
click at [293, 146] on div "Unusual activity" at bounding box center [326, 149] width 153 height 13
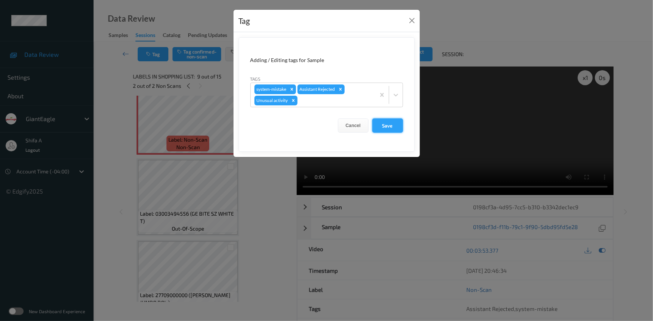
click at [378, 129] on button "Save" at bounding box center [387, 126] width 31 height 14
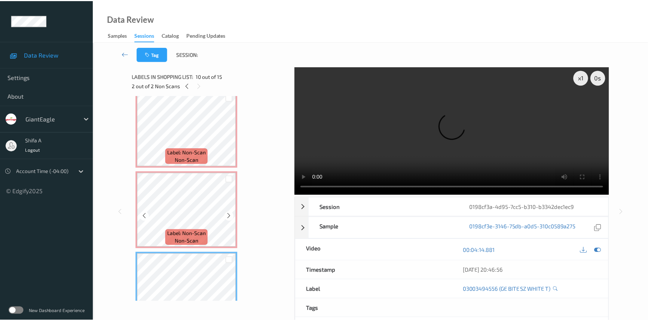
scroll to position [573, 0]
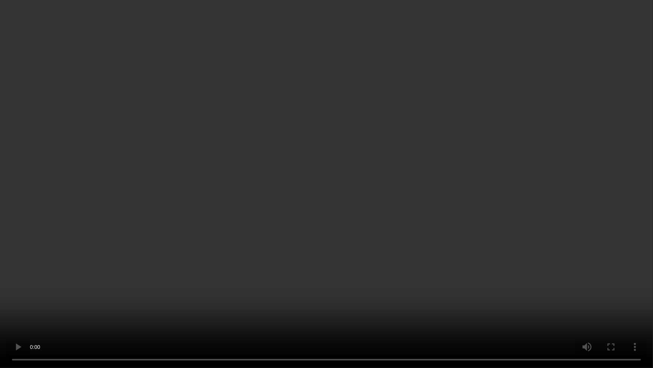
click at [387, 313] on video at bounding box center [326, 184] width 653 height 368
click at [593, 264] on video at bounding box center [326, 184] width 653 height 368
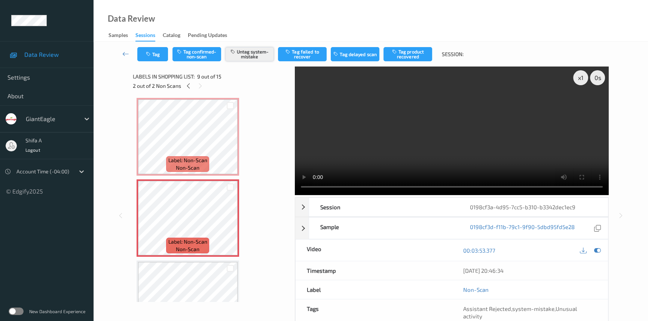
click at [247, 51] on button "Untag system-mistake" at bounding box center [249, 54] width 49 height 14
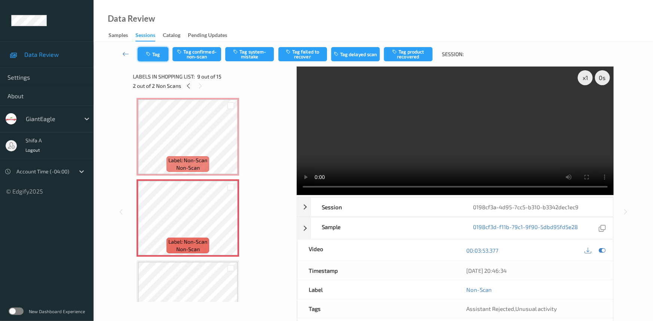
click at [156, 60] on button "Tag" at bounding box center [153, 54] width 31 height 14
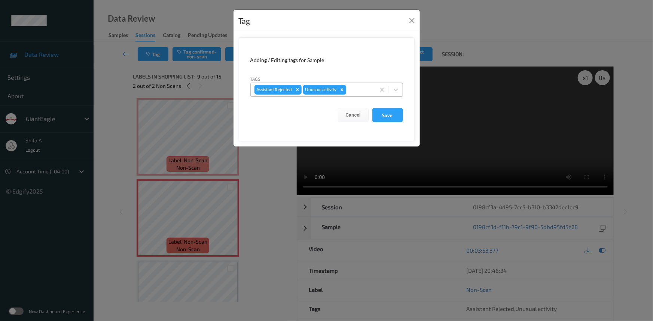
click at [342, 91] on icon "Remove Unusual activity" at bounding box center [341, 89] width 5 height 5
click at [397, 119] on button "Save" at bounding box center [387, 115] width 31 height 14
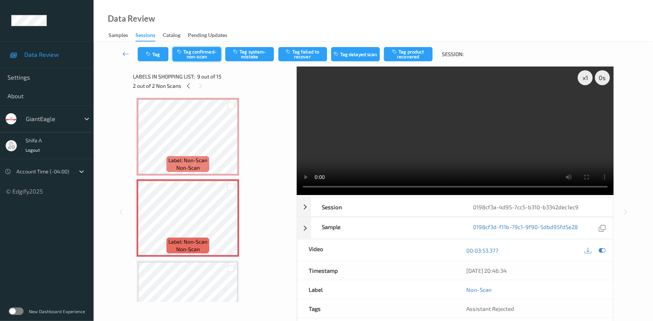
click at [201, 60] on button "Tag confirmed-non-scan" at bounding box center [197, 54] width 49 height 14
click at [426, 53] on button "Tag product recovered" at bounding box center [408, 54] width 49 height 14
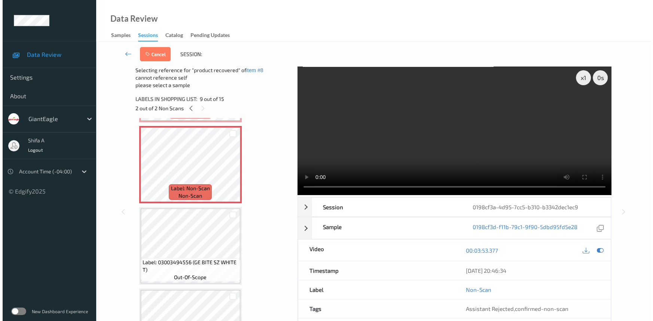
scroll to position [675, 0]
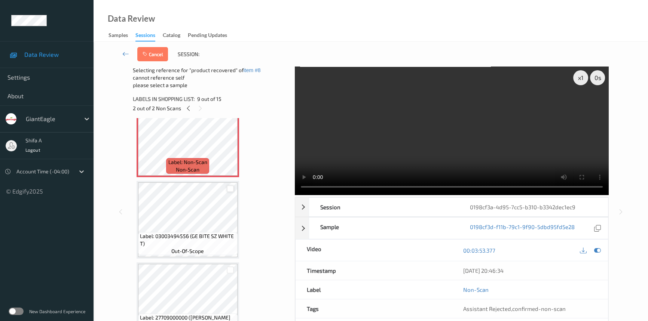
click at [230, 189] on div at bounding box center [230, 189] width 7 height 7
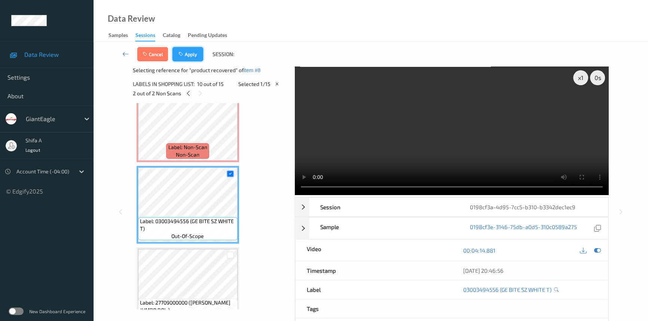
click at [192, 51] on button "Apply" at bounding box center [188, 54] width 31 height 14
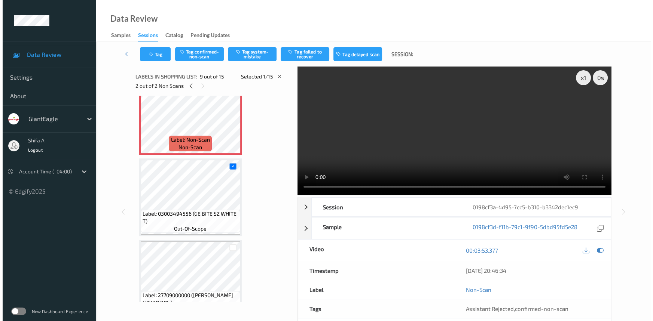
scroll to position [573, 0]
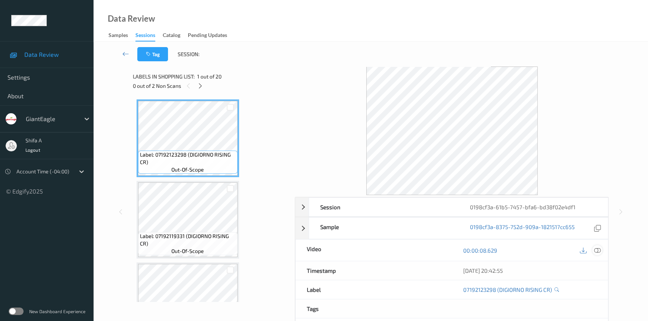
click at [596, 250] on icon at bounding box center [597, 250] width 7 height 7
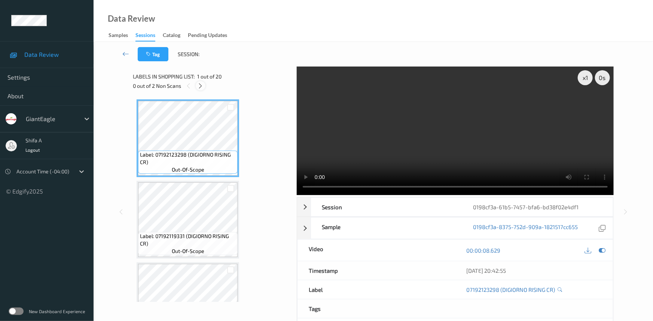
click at [204, 86] on icon at bounding box center [201, 86] width 6 height 7
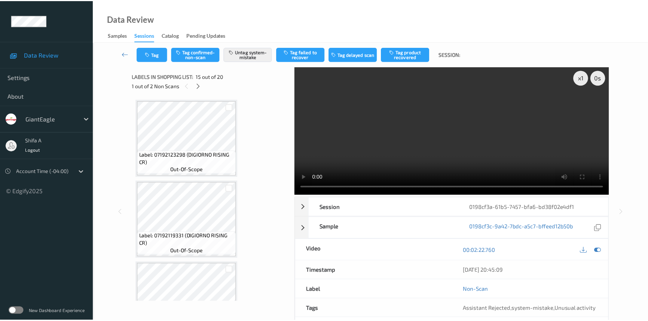
scroll to position [1060, 0]
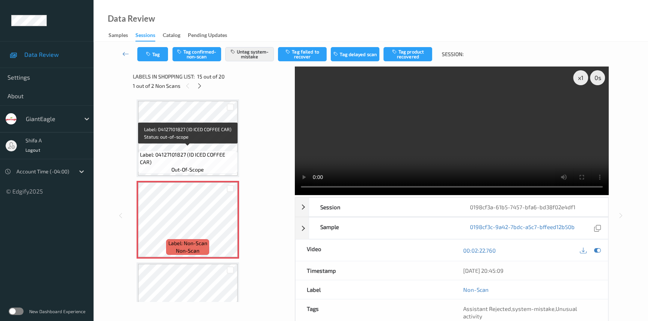
click at [213, 151] on span "Label: 04127101827 (ID ICED COFFEE CAR)" at bounding box center [188, 158] width 96 height 15
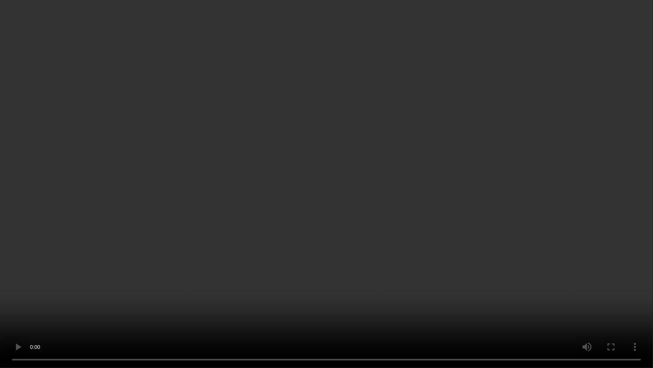
click at [436, 237] on video at bounding box center [326, 184] width 653 height 368
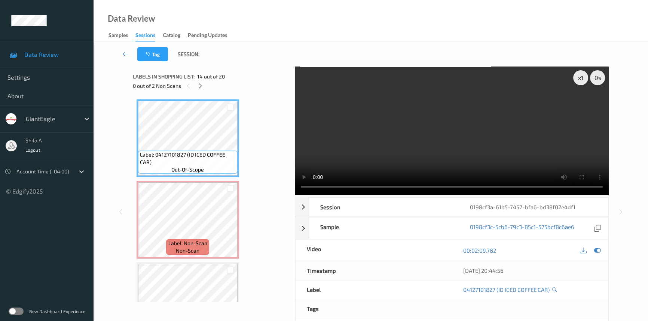
click at [516, 141] on video at bounding box center [452, 131] width 314 height 129
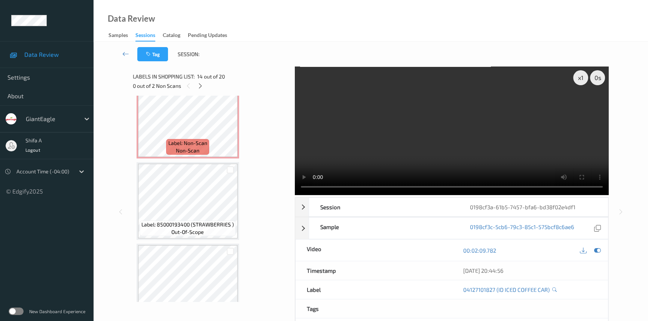
scroll to position [1128, 0]
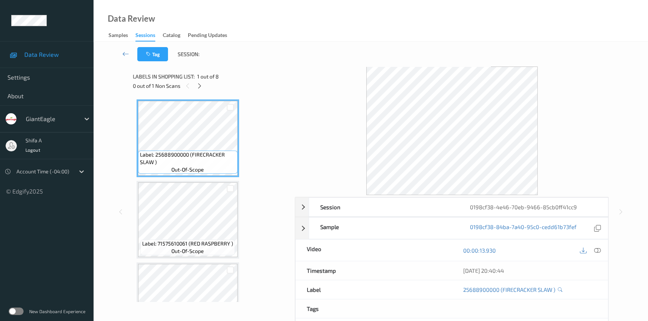
drag, startPoint x: 596, startPoint y: 250, endPoint x: 571, endPoint y: 238, distance: 27.6
click at [593, 249] on div at bounding box center [597, 251] width 10 height 10
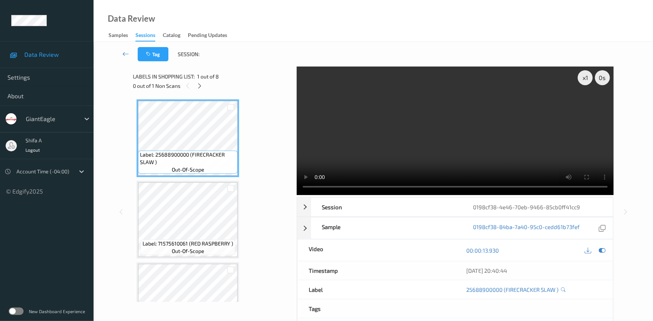
click at [205, 82] on div "0 out of 1 Non Scans" at bounding box center [212, 85] width 159 height 9
click at [202, 85] on icon at bounding box center [200, 86] width 6 height 7
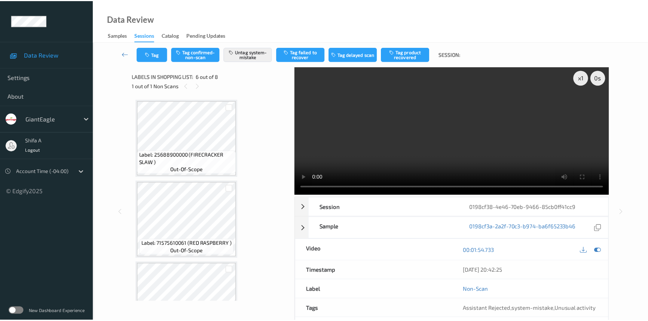
scroll to position [329, 0]
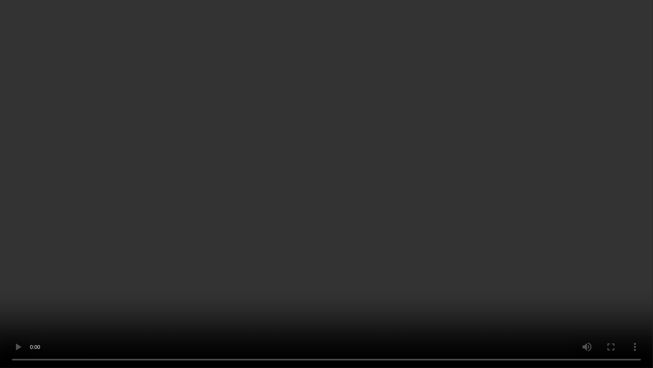
click at [534, 193] on video at bounding box center [326, 184] width 653 height 368
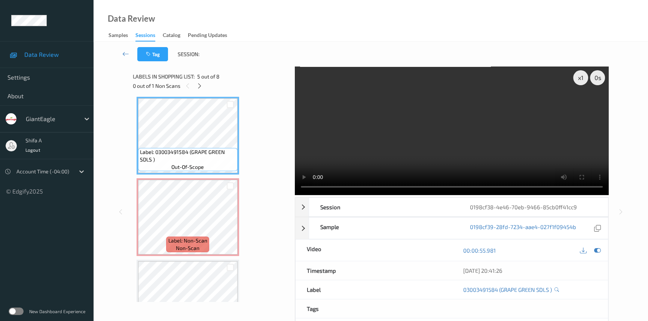
click at [411, 112] on video at bounding box center [452, 131] width 314 height 129
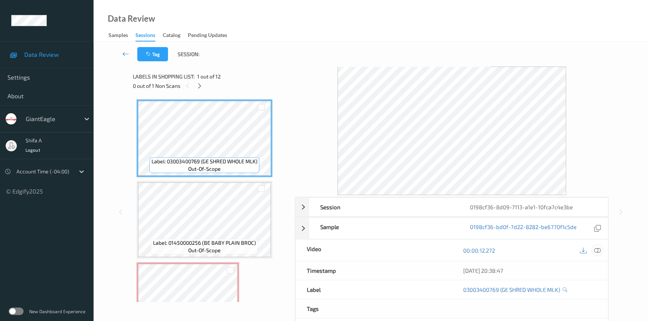
click at [599, 251] on icon at bounding box center [597, 250] width 7 height 7
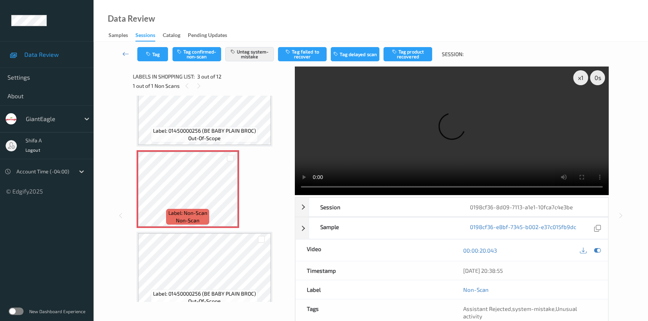
scroll to position [102, 0]
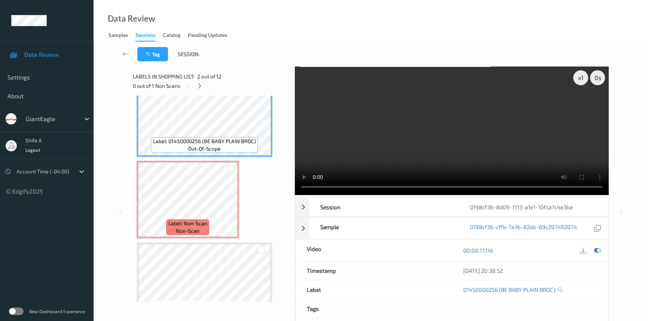
click at [458, 135] on video at bounding box center [452, 131] width 314 height 129
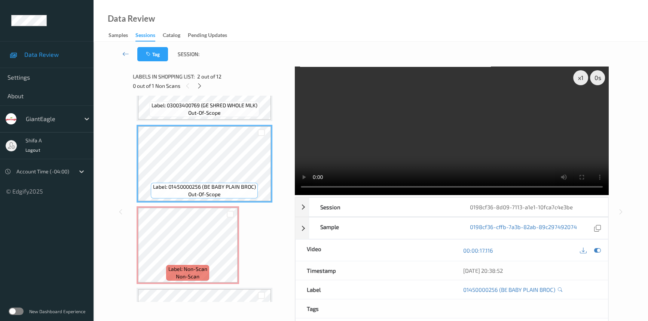
scroll to position [68, 0]
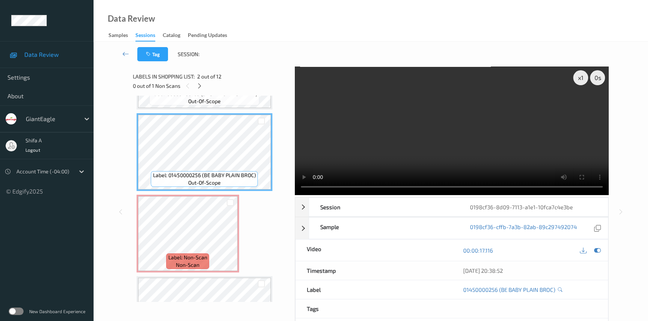
click at [473, 99] on video at bounding box center [452, 131] width 314 height 129
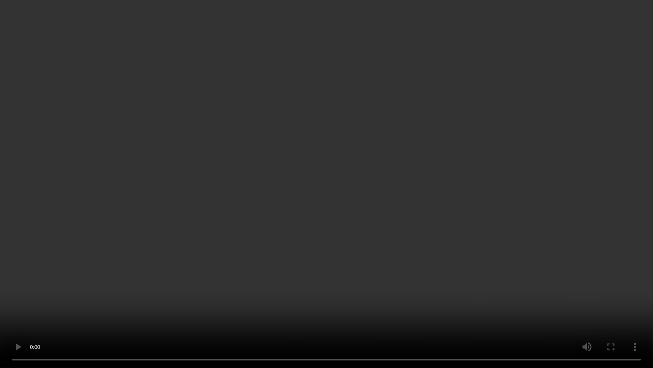
click at [387, 238] on video at bounding box center [326, 184] width 653 height 368
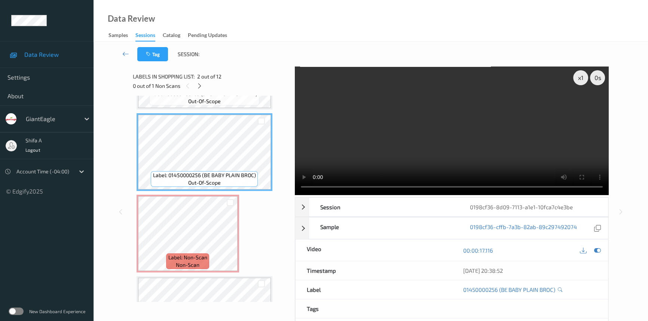
click at [479, 124] on video at bounding box center [452, 131] width 314 height 129
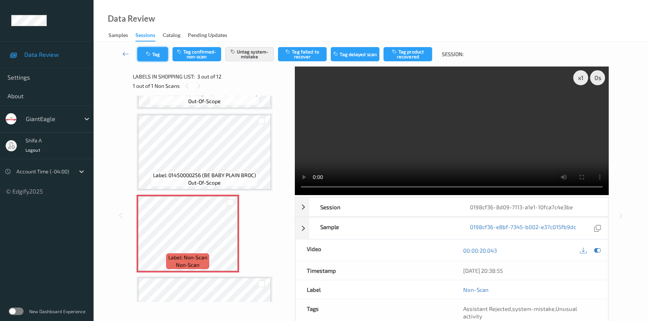
click at [145, 54] on button "Tag" at bounding box center [152, 54] width 31 height 14
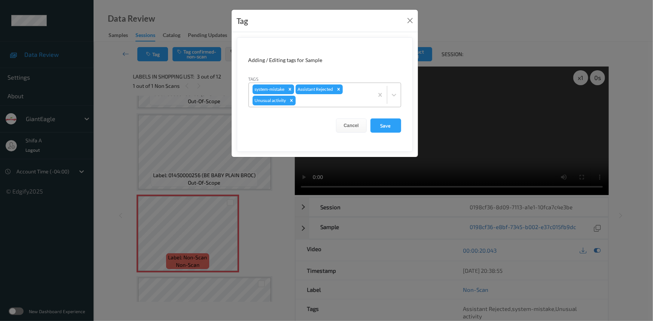
click at [292, 101] on icon "Remove Unusual activity" at bounding box center [291, 100] width 5 height 5
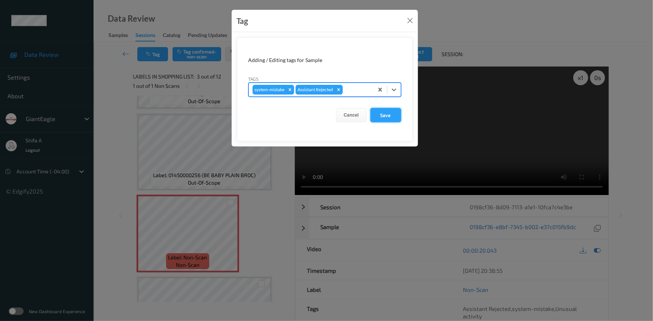
click at [388, 119] on button "Save" at bounding box center [386, 115] width 31 height 14
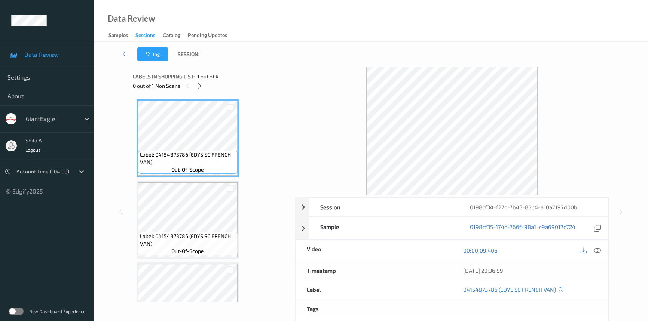
click at [592, 247] on div at bounding box center [590, 251] width 24 height 10
click at [595, 249] on icon at bounding box center [597, 250] width 7 height 7
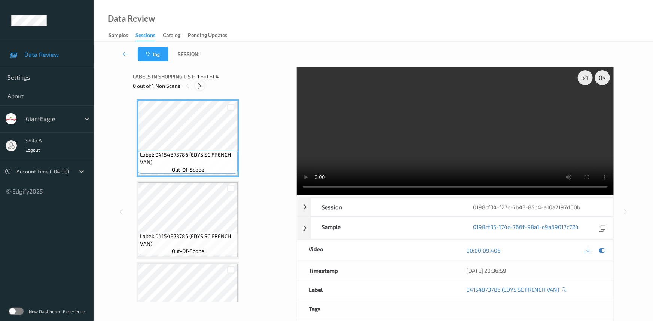
click at [204, 85] on div at bounding box center [199, 85] width 9 height 9
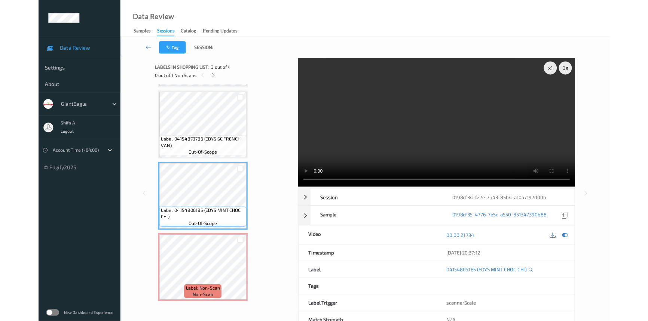
scroll to position [76, 0]
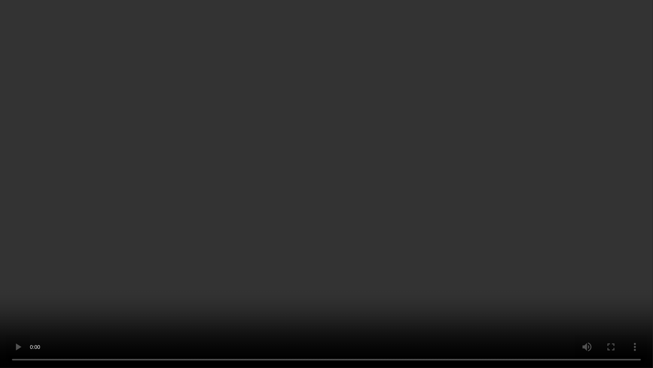
click at [368, 270] on video at bounding box center [326, 184] width 653 height 368
click at [412, 228] on video at bounding box center [326, 184] width 653 height 368
click at [460, 208] on video at bounding box center [326, 184] width 653 height 368
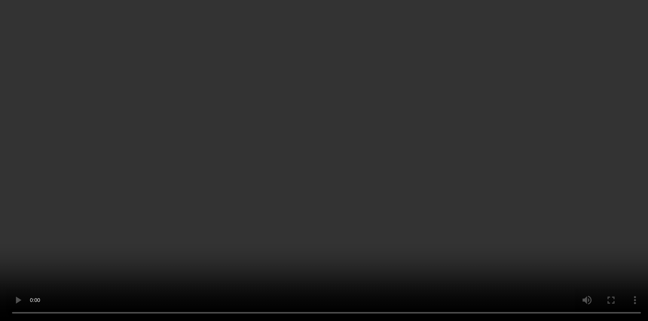
scroll to position [122, 0]
